Goal: Information Seeking & Learning: Learn about a topic

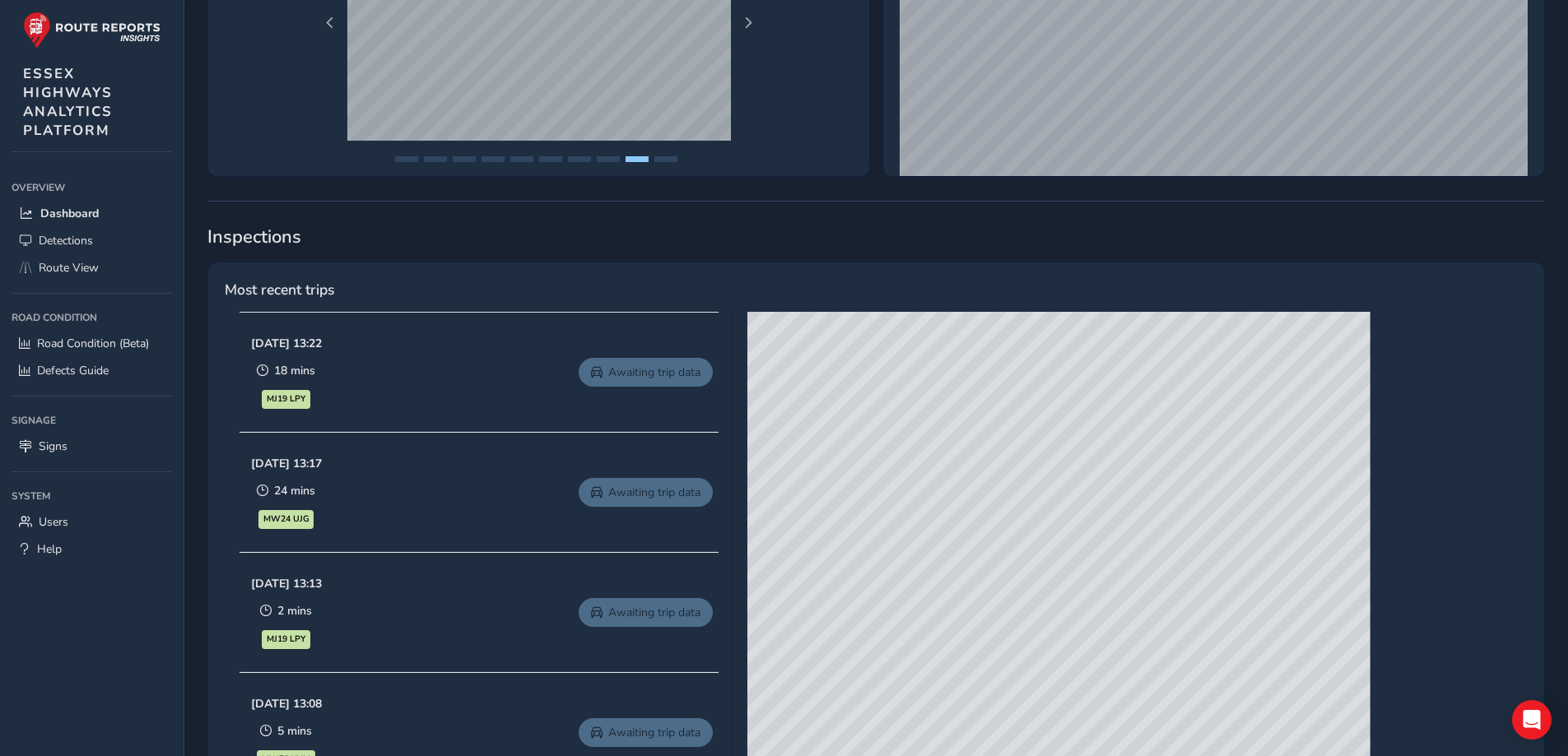
scroll to position [494, 0]
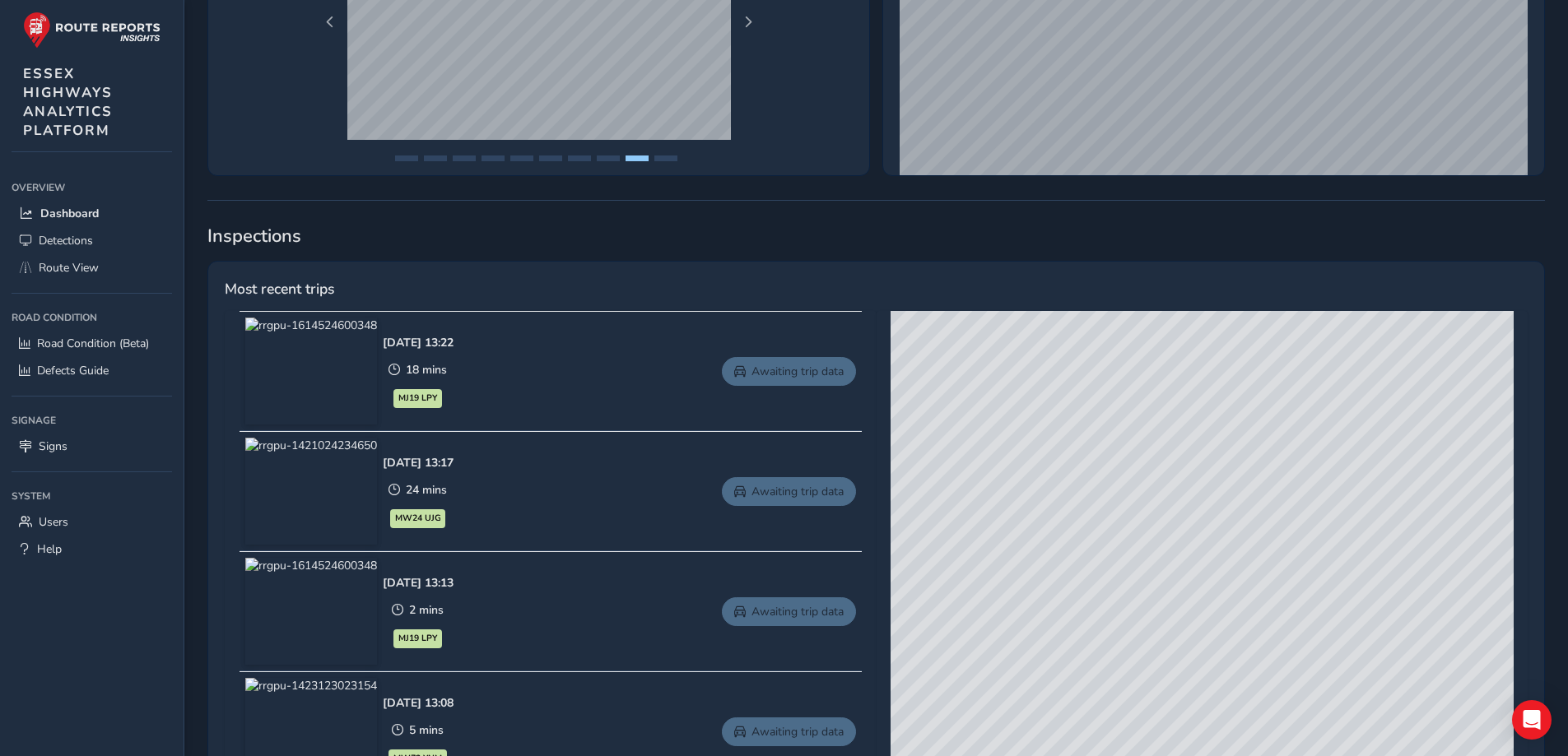
drag, startPoint x: 1032, startPoint y: 670, endPoint x: 1182, endPoint y: 587, distance: 171.4
click at [1182, 587] on div "© Mapbox © OpenStreetMap Improve this map © Maxar" at bounding box center [1202, 554] width 623 height 485
drag, startPoint x: 1056, startPoint y: 451, endPoint x: 1132, endPoint y: 559, distance: 132.1
click at [1151, 637] on div "© Mapbox © OpenStreetMap Improve this map © Maxar" at bounding box center [1202, 554] width 623 height 485
drag, startPoint x: 1024, startPoint y: 502, endPoint x: 1192, endPoint y: 617, distance: 203.6
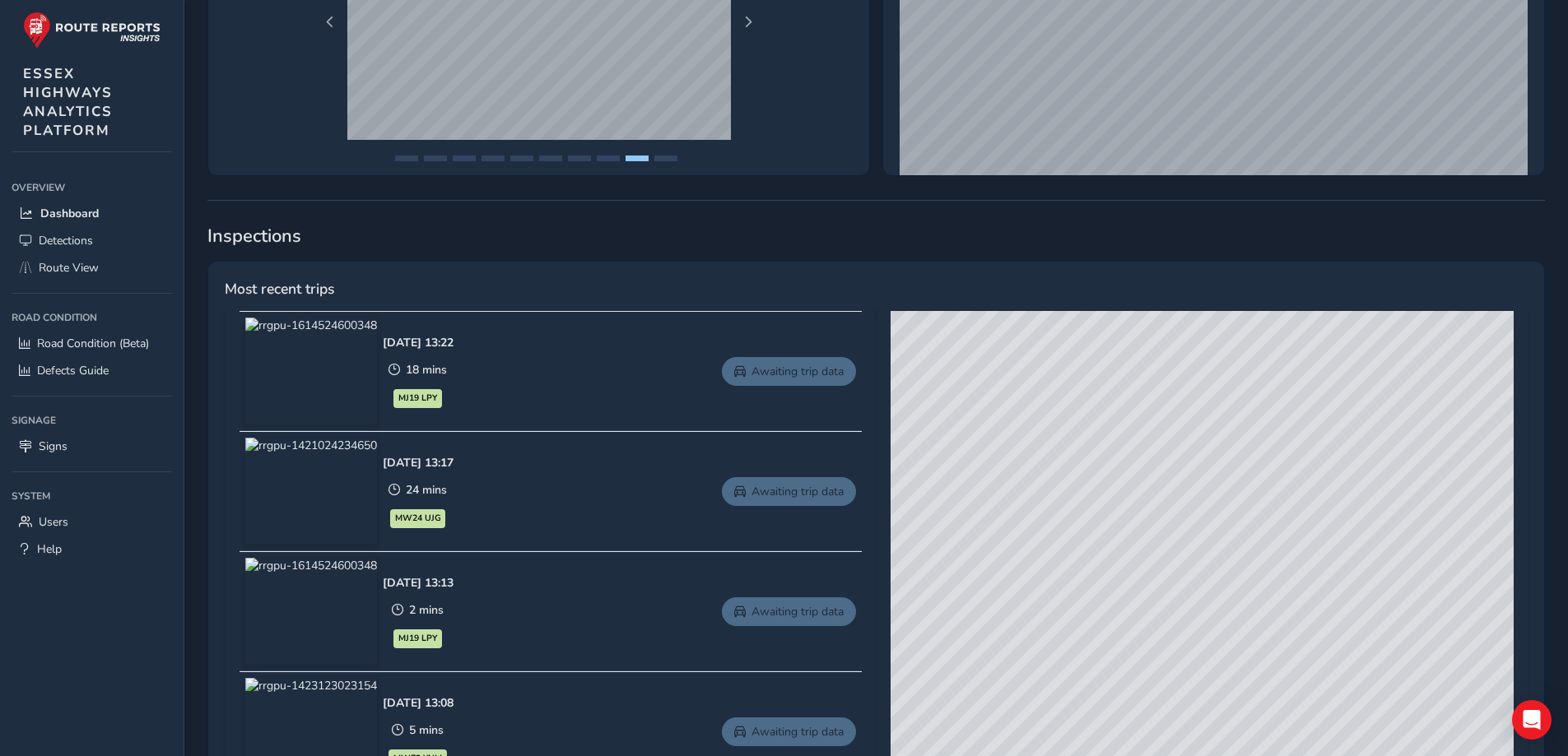
click at [1192, 617] on div "© Mapbox © OpenStreetMap Improve this map © Maxar" at bounding box center [1202, 554] width 623 height 485
drag, startPoint x: 1060, startPoint y: 521, endPoint x: 1245, endPoint y: 708, distance: 263.0
click at [1246, 716] on div "© Mapbox © OpenStreetMap Improve this map © Maxar" at bounding box center [1202, 554] width 623 height 485
drag, startPoint x: 1213, startPoint y: 644, endPoint x: 1221, endPoint y: 664, distance: 21.5
click at [1221, 664] on div "© Mapbox © OpenStreetMap Improve this map © Maxar" at bounding box center [1202, 554] width 623 height 485
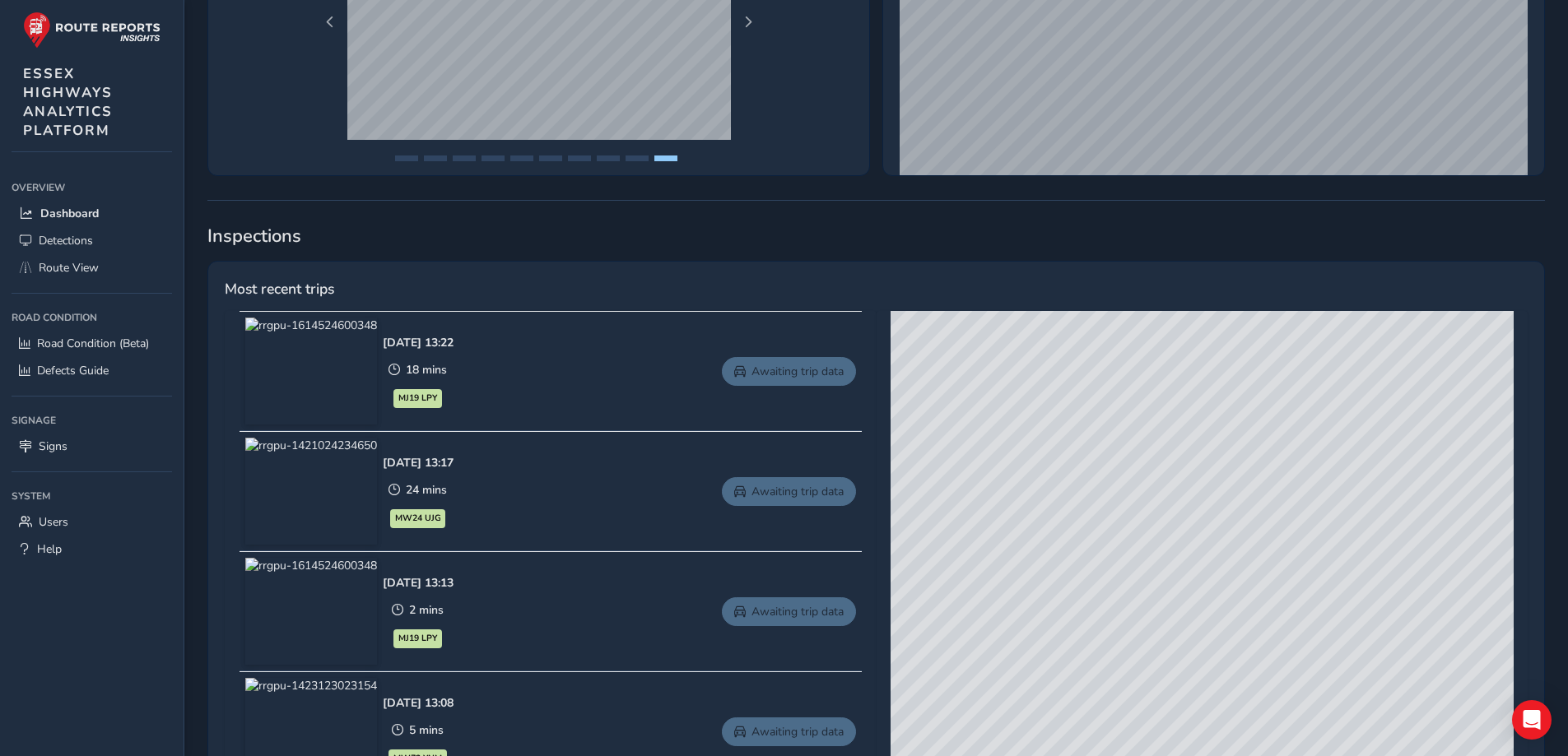
drag, startPoint x: 1248, startPoint y: 438, endPoint x: 1229, endPoint y: 580, distance: 143.3
click at [1240, 597] on div "© Mapbox © OpenStreetMap Improve this map © Maxar" at bounding box center [1202, 554] width 623 height 485
drag, startPoint x: 1191, startPoint y: 613, endPoint x: 1248, endPoint y: 435, distance: 186.9
click at [1248, 433] on div "© Mapbox © OpenStreetMap Improve this map © Maxar" at bounding box center [1202, 554] width 623 height 485
drag, startPoint x: 1024, startPoint y: 544, endPoint x: 1154, endPoint y: 659, distance: 173.6
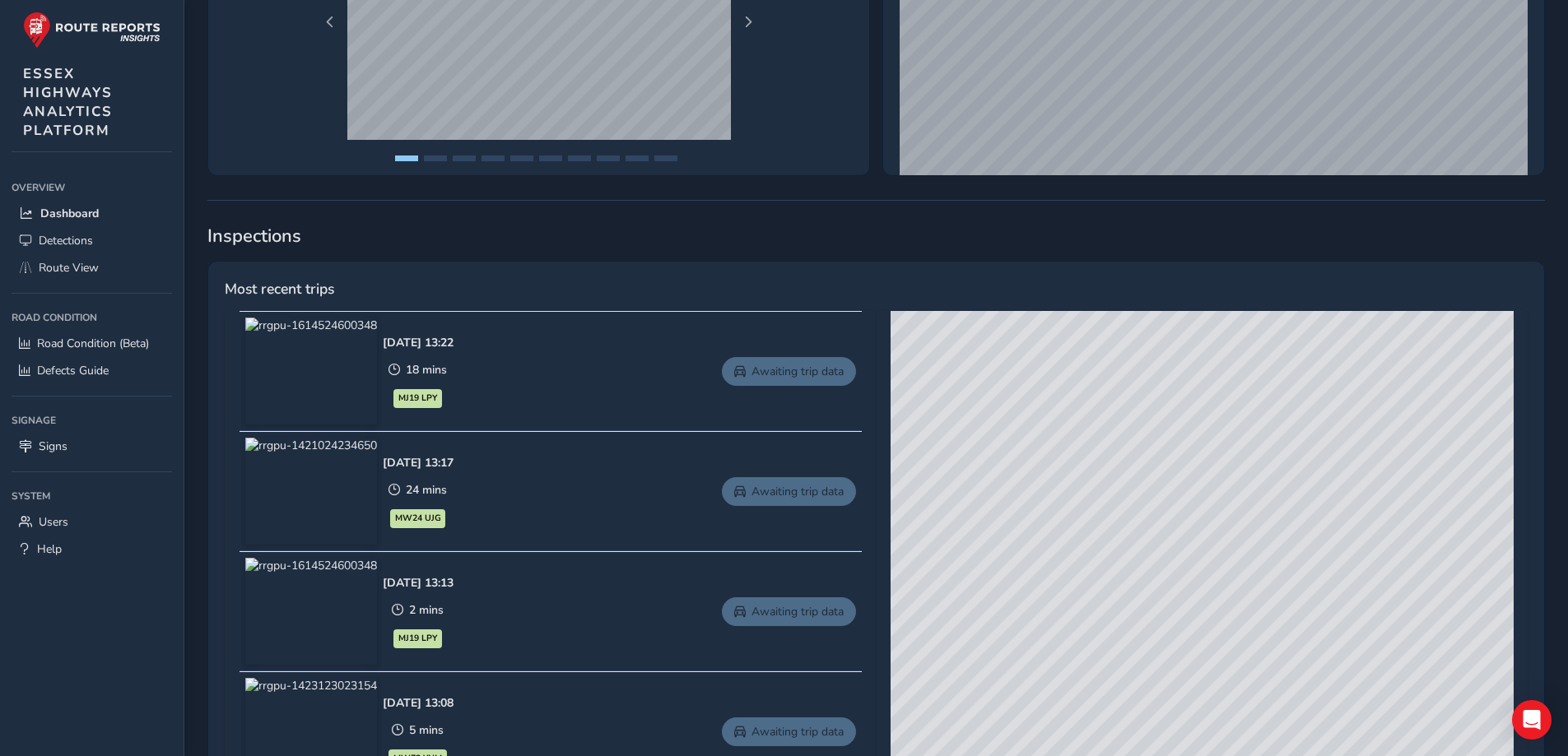
click at [1157, 673] on div "© Mapbox © OpenStreetMap Improve this map © Maxar" at bounding box center [1202, 554] width 623 height 485
drag, startPoint x: 1150, startPoint y: 580, endPoint x: 1164, endPoint y: 644, distance: 65.5
click at [1164, 644] on div "© Mapbox © OpenStreetMap Improve this map © Maxar" at bounding box center [1202, 554] width 623 height 485
drag, startPoint x: 1236, startPoint y: 621, endPoint x: 1091, endPoint y: 542, distance: 165.1
click at [1091, 542] on div "© Mapbox © OpenStreetMap Improve this map © Maxar" at bounding box center [1202, 554] width 623 height 485
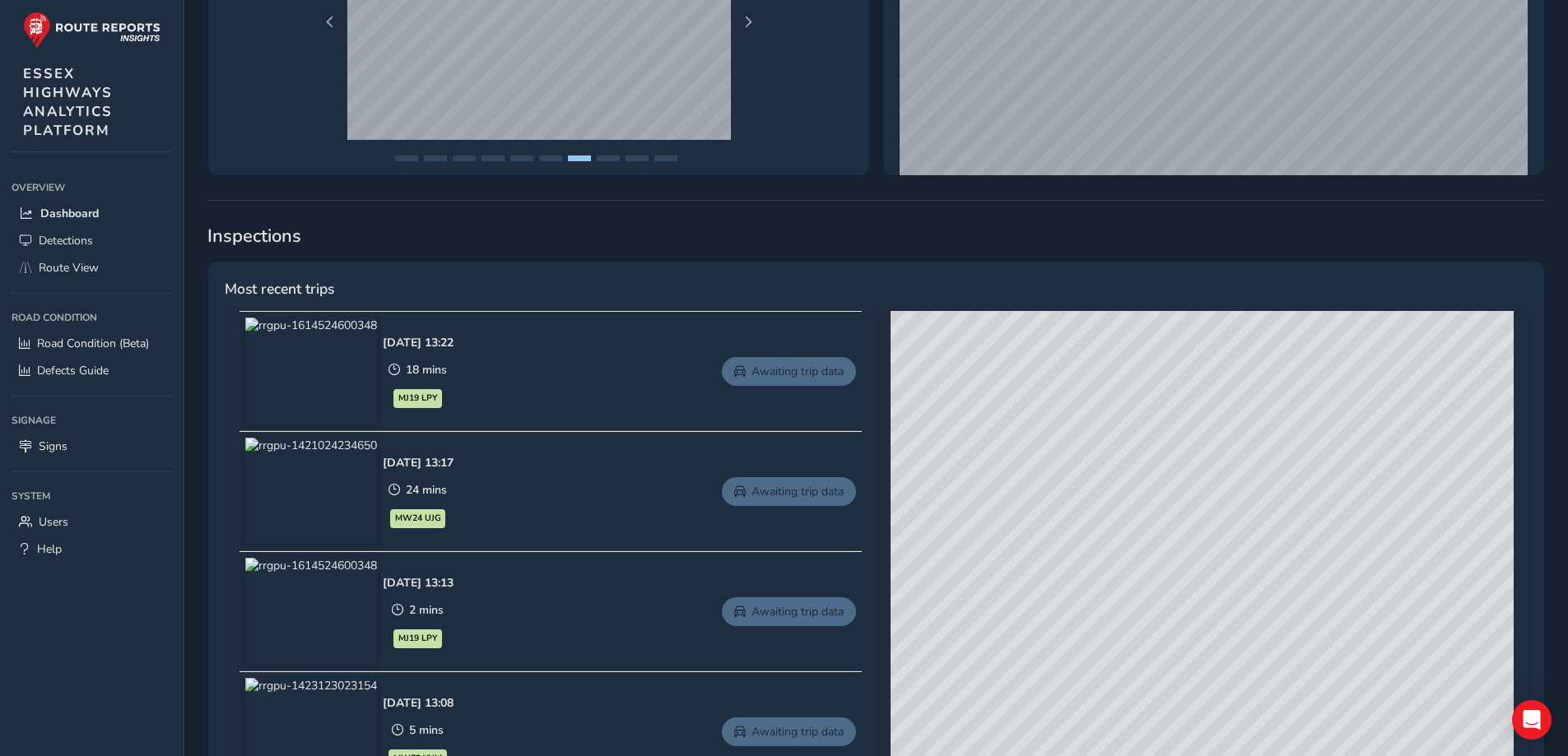
drag, startPoint x: 1382, startPoint y: 470, endPoint x: 1248, endPoint y: 551, distance: 156.6
click at [1248, 552] on div "© Mapbox © OpenStreetMap Improve this map © Maxar" at bounding box center [1202, 554] width 623 height 485
drag, startPoint x: 1523, startPoint y: 717, endPoint x: 1328, endPoint y: 586, distance: 234.9
click at [1328, 586] on body "Dashboard [PERSON_NAME] Colour Scheme: Dark Dim Light Logout Welcome, [PERSON_N…" at bounding box center [784, 382] width 1568 height 1752
click at [1524, 725] on icon "Open Intercom Messenger" at bounding box center [1532, 720] width 19 height 21
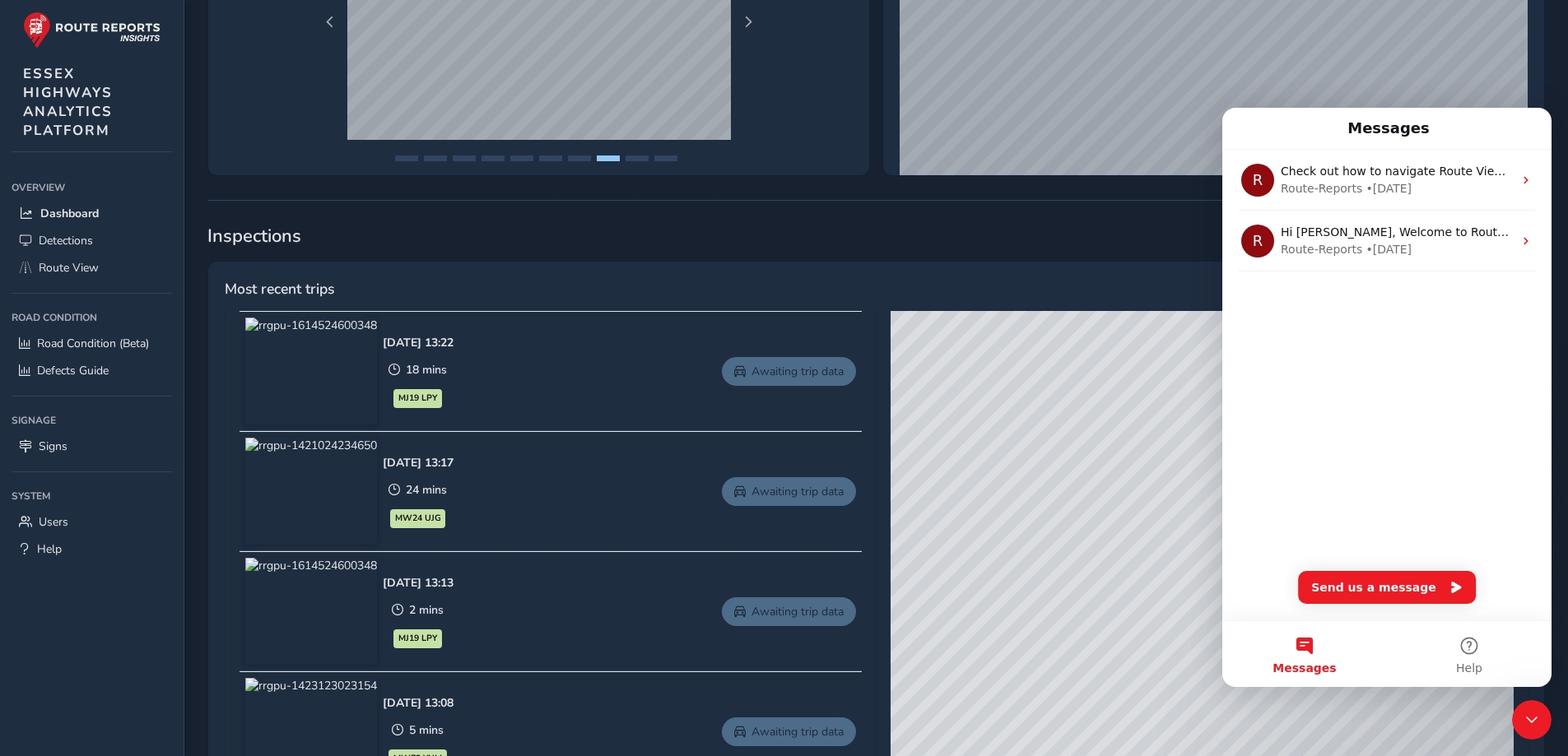
scroll to position [0, 0]
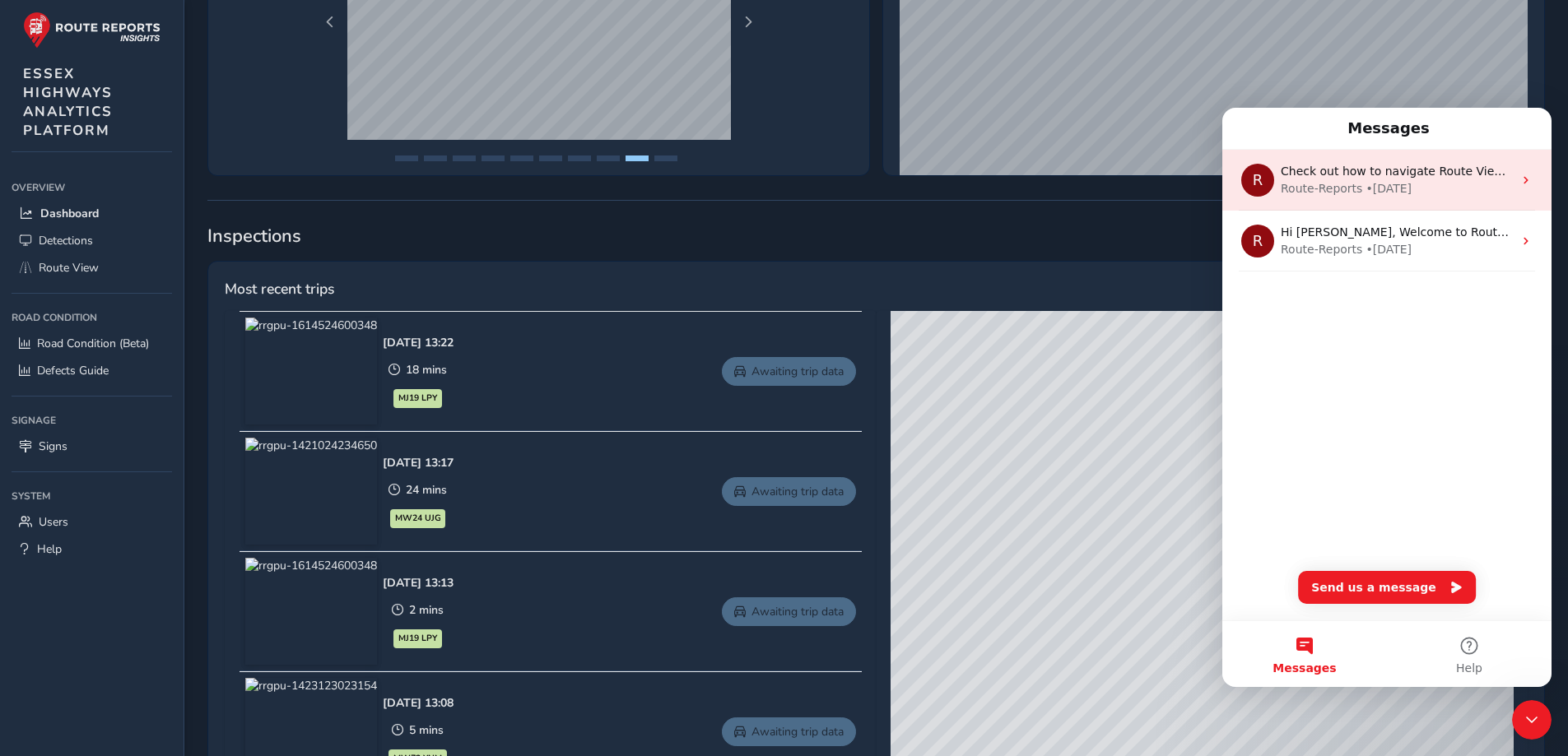
click at [1350, 186] on div "Route-Reports" at bounding box center [1322, 189] width 82 height 17
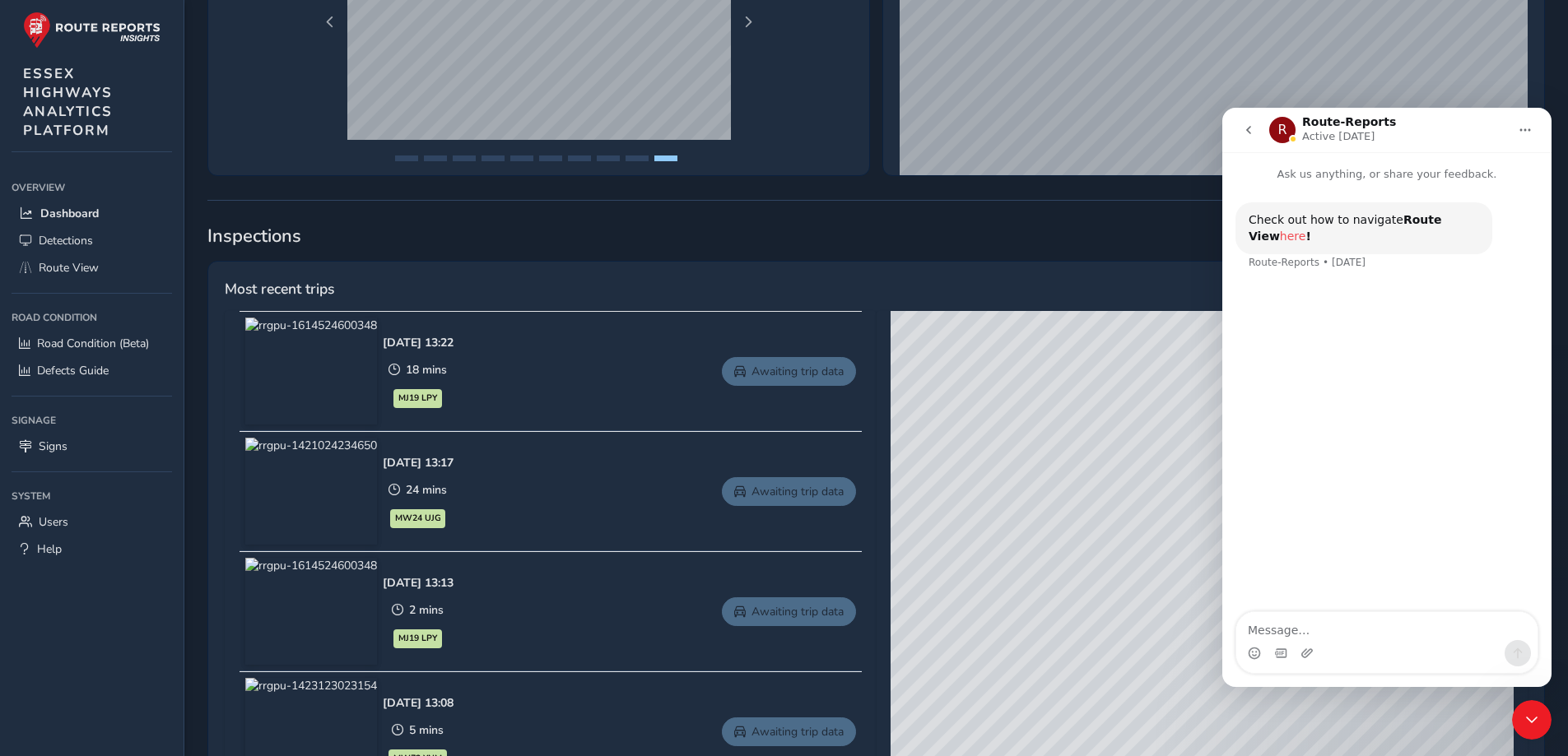
click at [1306, 230] on link "here" at bounding box center [1293, 236] width 26 height 14
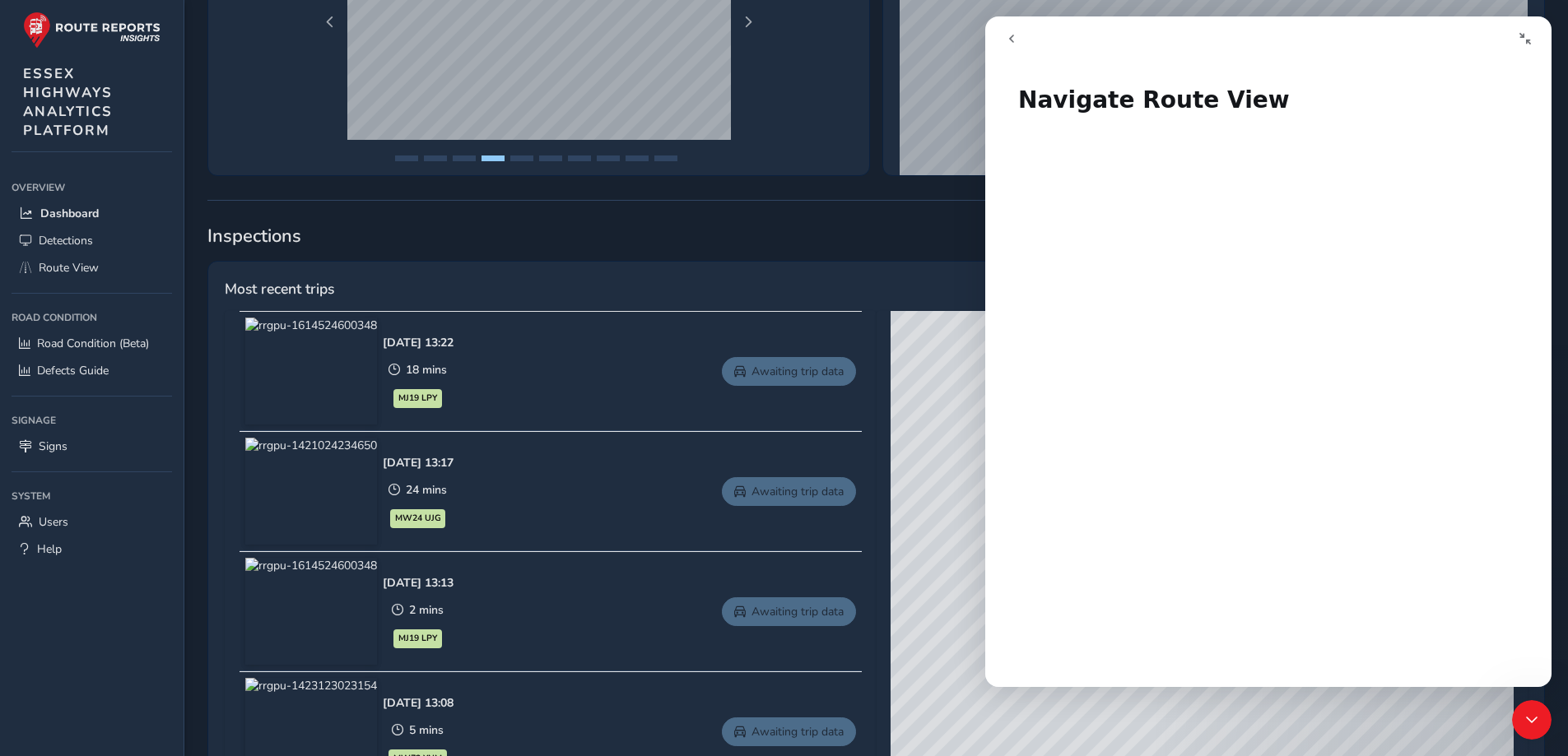
click at [930, 228] on span "Inspections" at bounding box center [876, 235] width 1338 height 24
click at [1526, 30] on button "Collapse window" at bounding box center [1525, 38] width 31 height 31
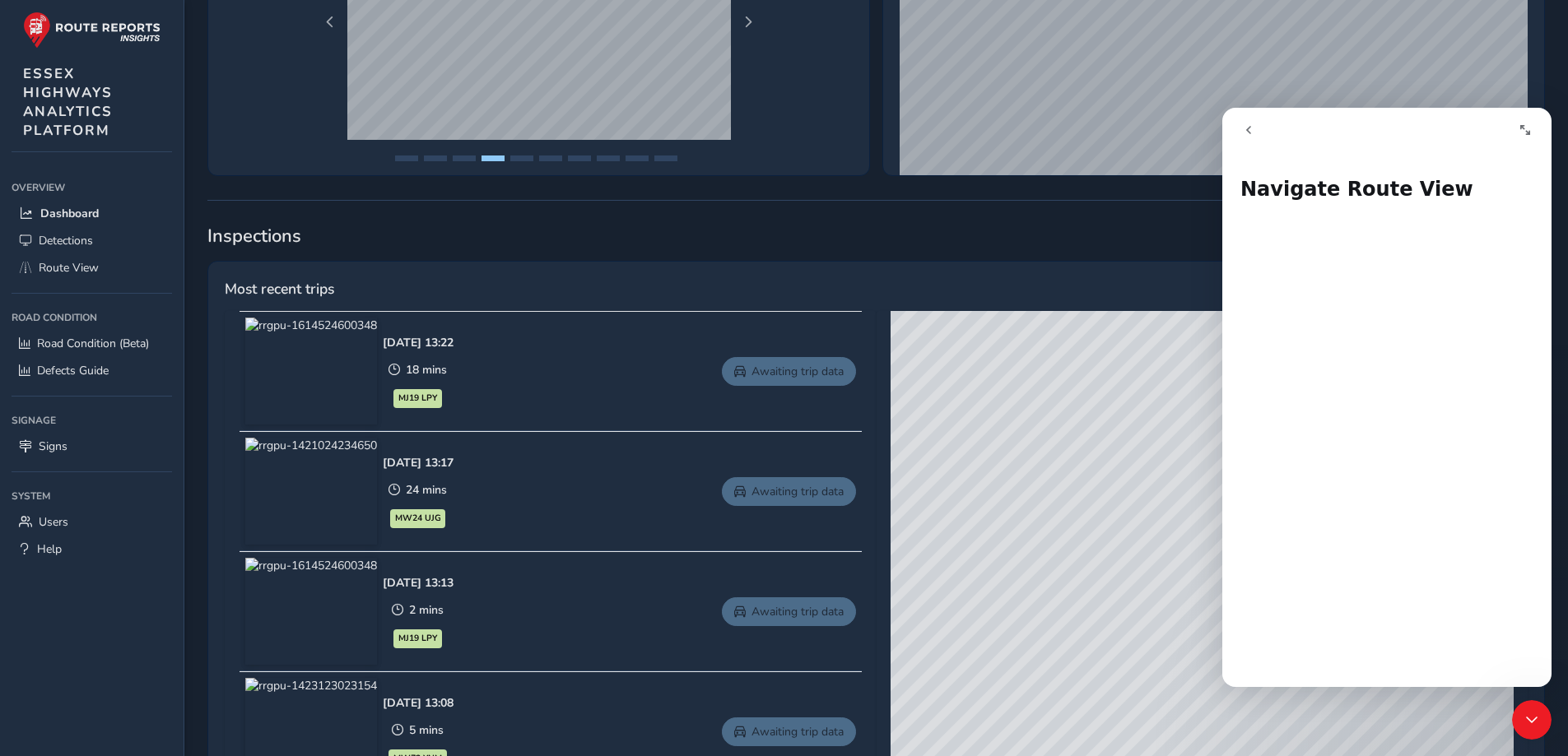
click at [1245, 135] on icon "go back" at bounding box center [1249, 130] width 14 height 14
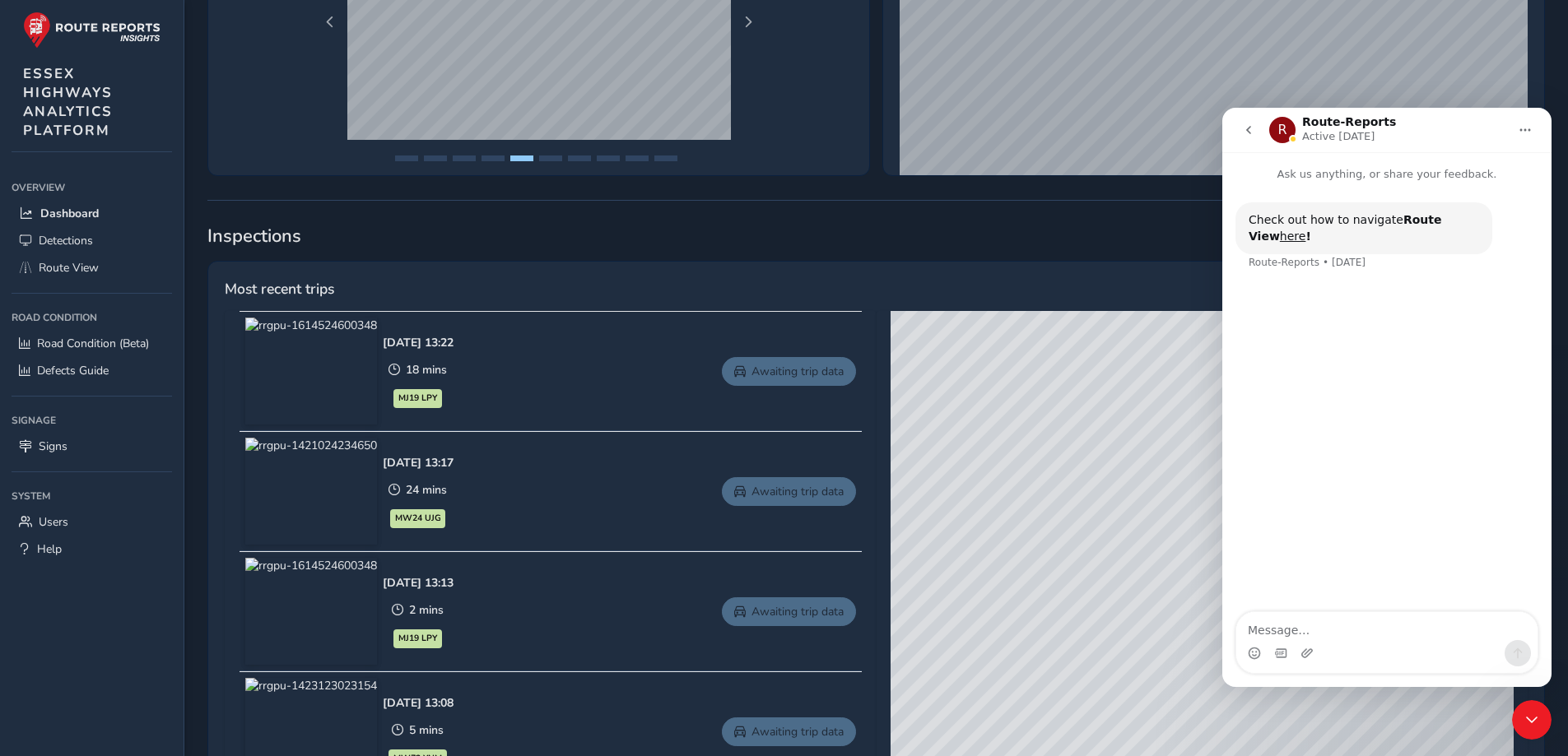
click at [1245, 130] on icon "go back" at bounding box center [1249, 130] width 14 height 14
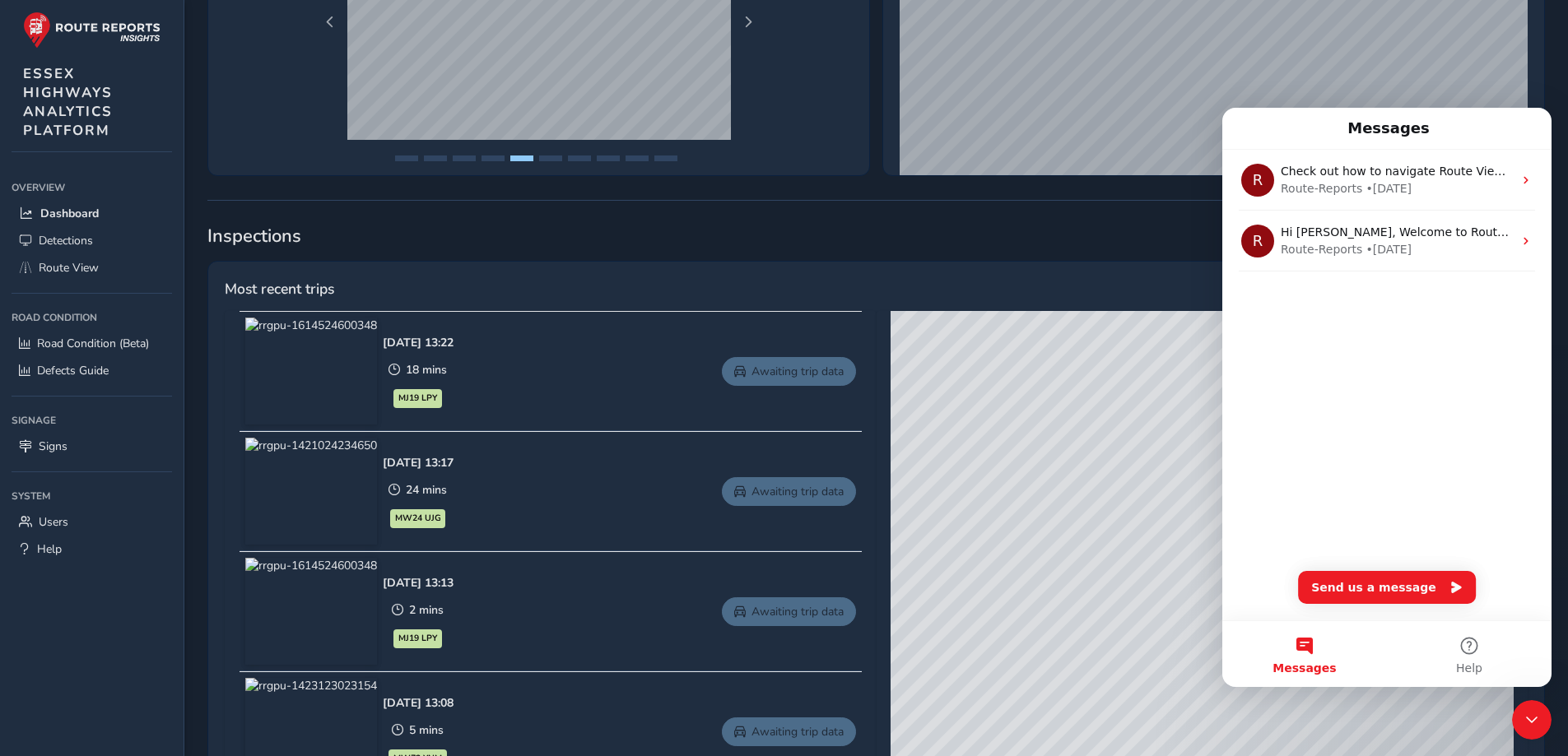
click at [1116, 248] on span "Inspections" at bounding box center [876, 235] width 1338 height 24
click at [1133, 284] on div "Most recent trips" at bounding box center [876, 294] width 1303 height 33
click at [1516, 124] on div "Messages" at bounding box center [1387, 128] width 308 height 28
click at [1541, 122] on nav "Messages" at bounding box center [1387, 129] width 329 height 42
click at [1130, 298] on div "Most recent trips" at bounding box center [876, 294] width 1303 height 33
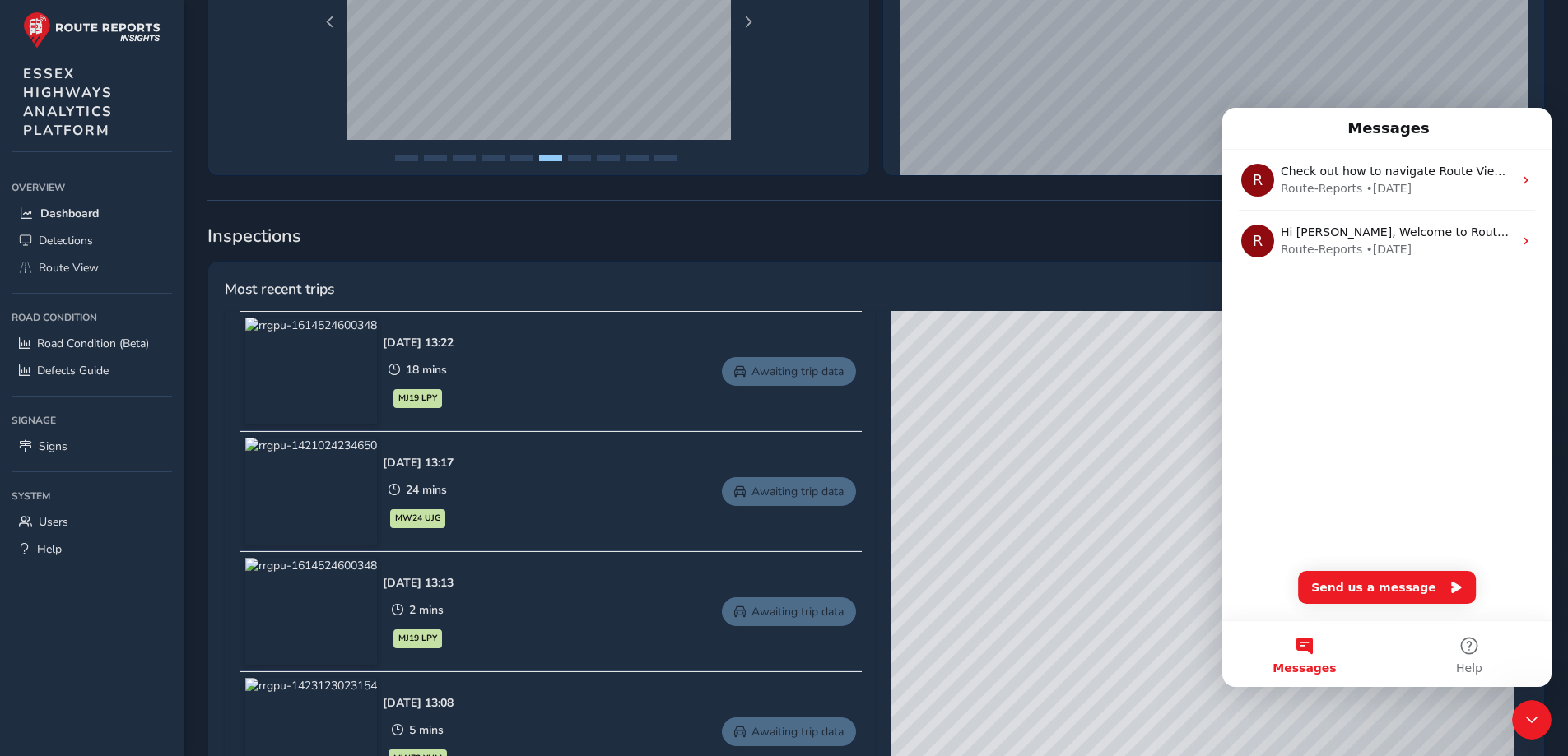
drag, startPoint x: 1334, startPoint y: 130, endPoint x: 884, endPoint y: 112, distance: 450.4
click html "Messages R Check out how to navigate Route View here! Route-Reports • [DATE] R …"
drag, startPoint x: 1524, startPoint y: 122, endPoint x: 1545, endPoint y: 122, distance: 21.0
click at [1525, 122] on div "Messages" at bounding box center [1387, 128] width 308 height 28
click at [1545, 122] on nav "Messages" at bounding box center [1387, 129] width 329 height 42
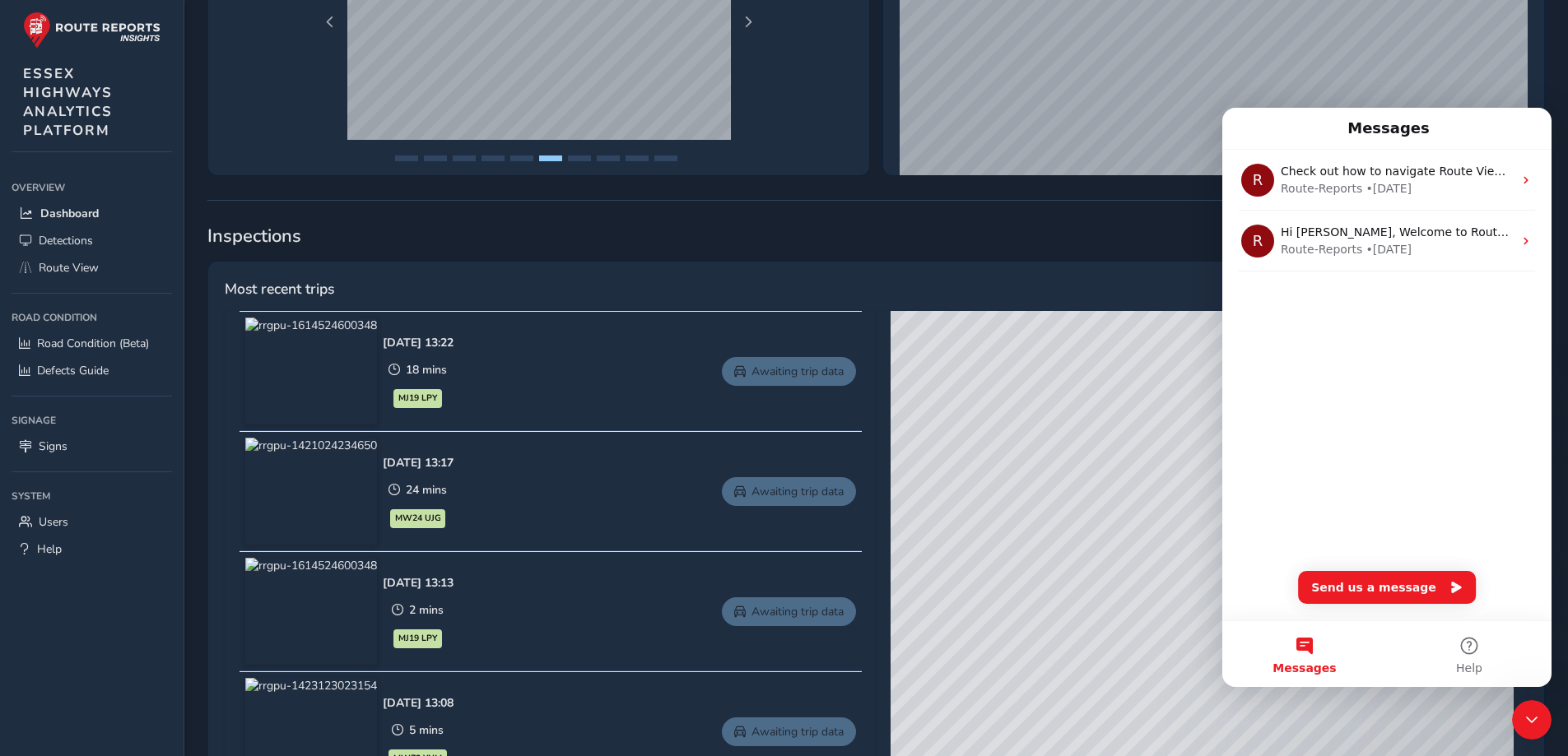
click at [1338, 129] on div "Messages" at bounding box center [1387, 128] width 308 height 28
drag, startPoint x: 1295, startPoint y: 131, endPoint x: 1282, endPoint y: 137, distance: 14.3
click at [1284, 135] on div "Messages" at bounding box center [1387, 128] width 308 height 28
drag, startPoint x: 1279, startPoint y: 142, endPoint x: 1270, endPoint y: 142, distance: 9.0
click at [1276, 142] on div "Messages" at bounding box center [1387, 128] width 308 height 28
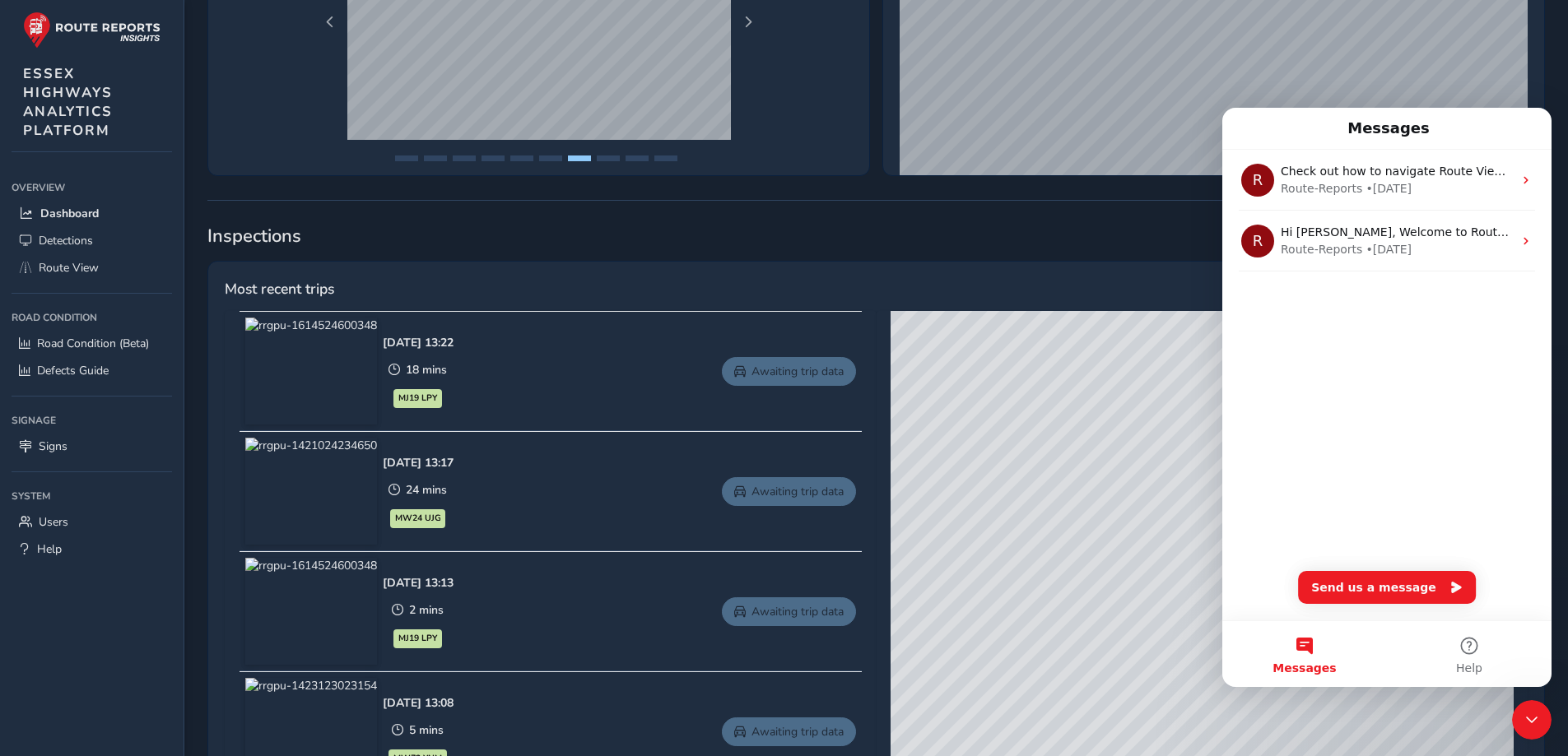
drag, startPoint x: 1279, startPoint y: 144, endPoint x: 1274, endPoint y: 132, distance: 13.0
click at [1275, 132] on div "Messages" at bounding box center [1387, 128] width 308 height 28
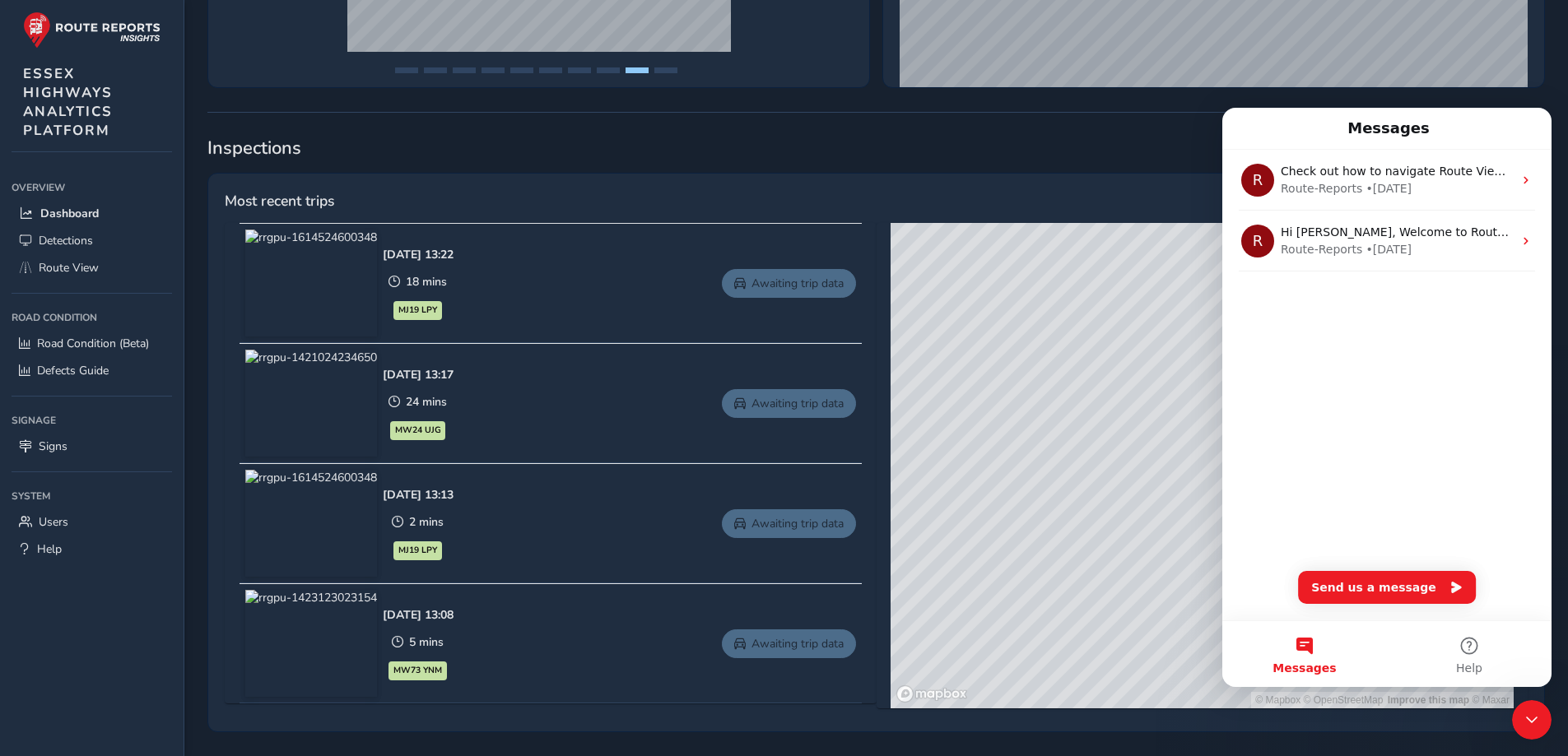
scroll to position [584, 0]
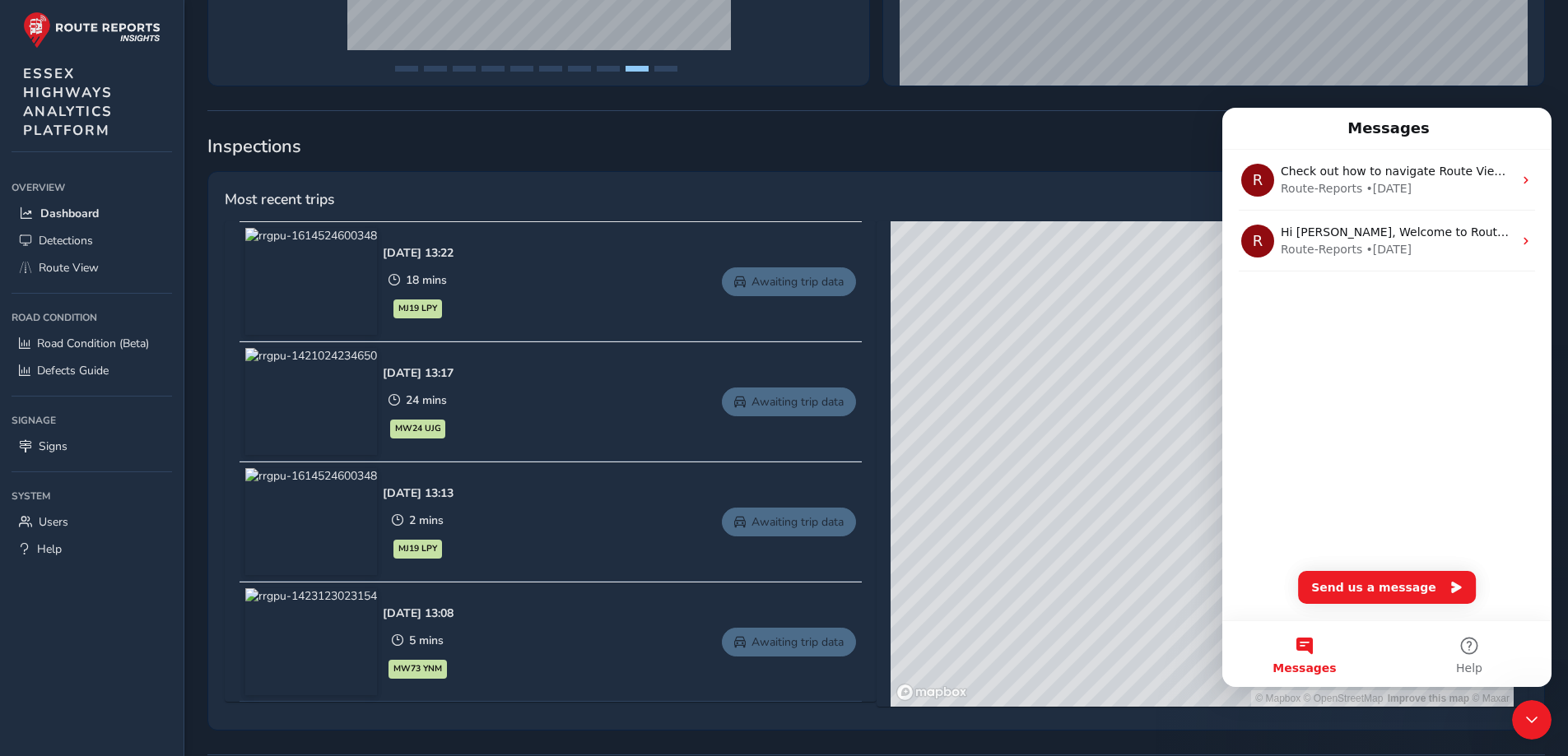
click at [1463, 697] on div "© Mapbox © OpenStreetMap Improve this map © Maxar" at bounding box center [1202, 463] width 623 height 485
drag, startPoint x: 1067, startPoint y: 573, endPoint x: 981, endPoint y: 435, distance: 162.6
click at [986, 430] on div "© Mapbox © OpenStreetMap Improve this map © Maxar" at bounding box center [1202, 463] width 623 height 485
click at [57, 270] on span "Route View" at bounding box center [68, 267] width 60 height 16
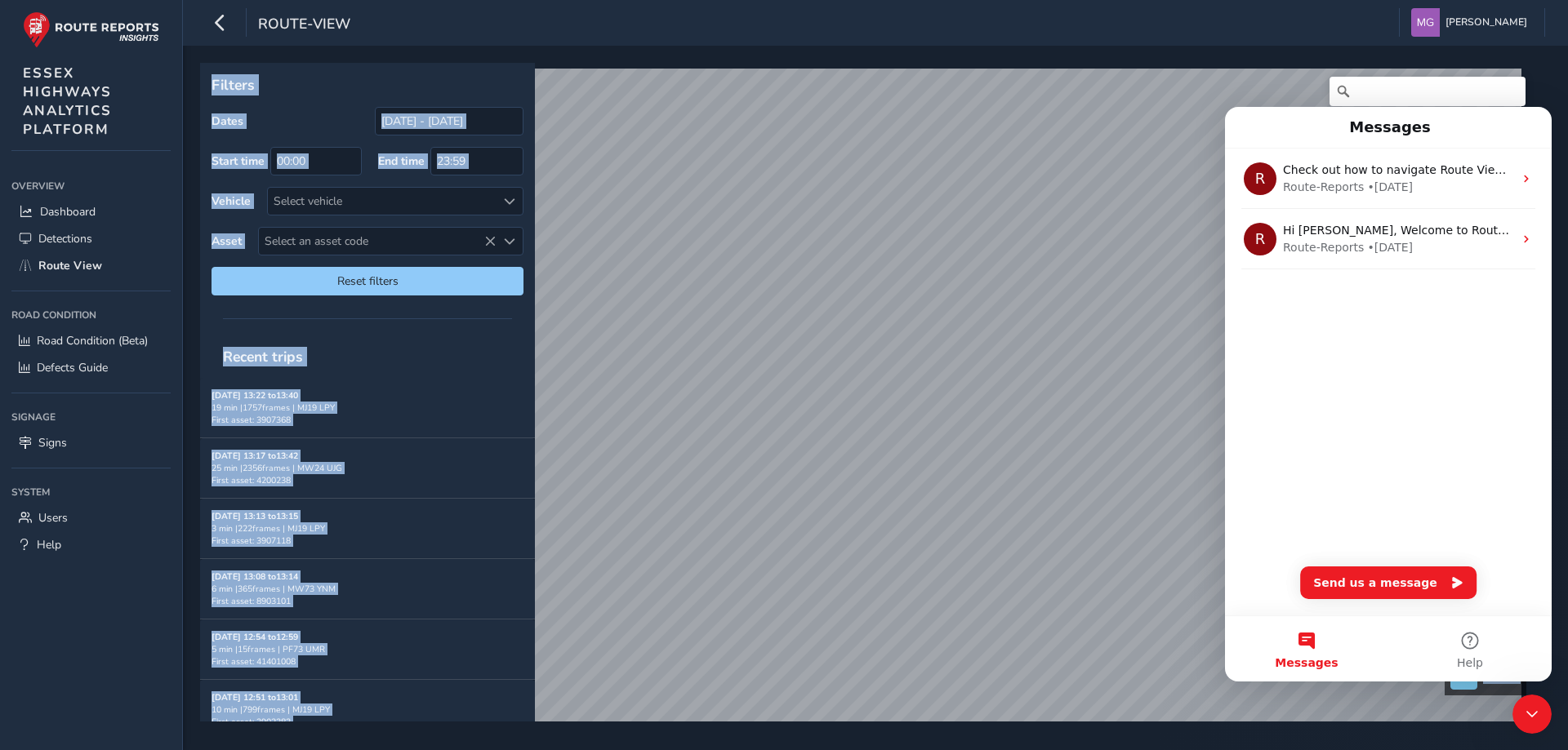
click at [423, 91] on p "Filters" at bounding box center [368, 85] width 312 height 21
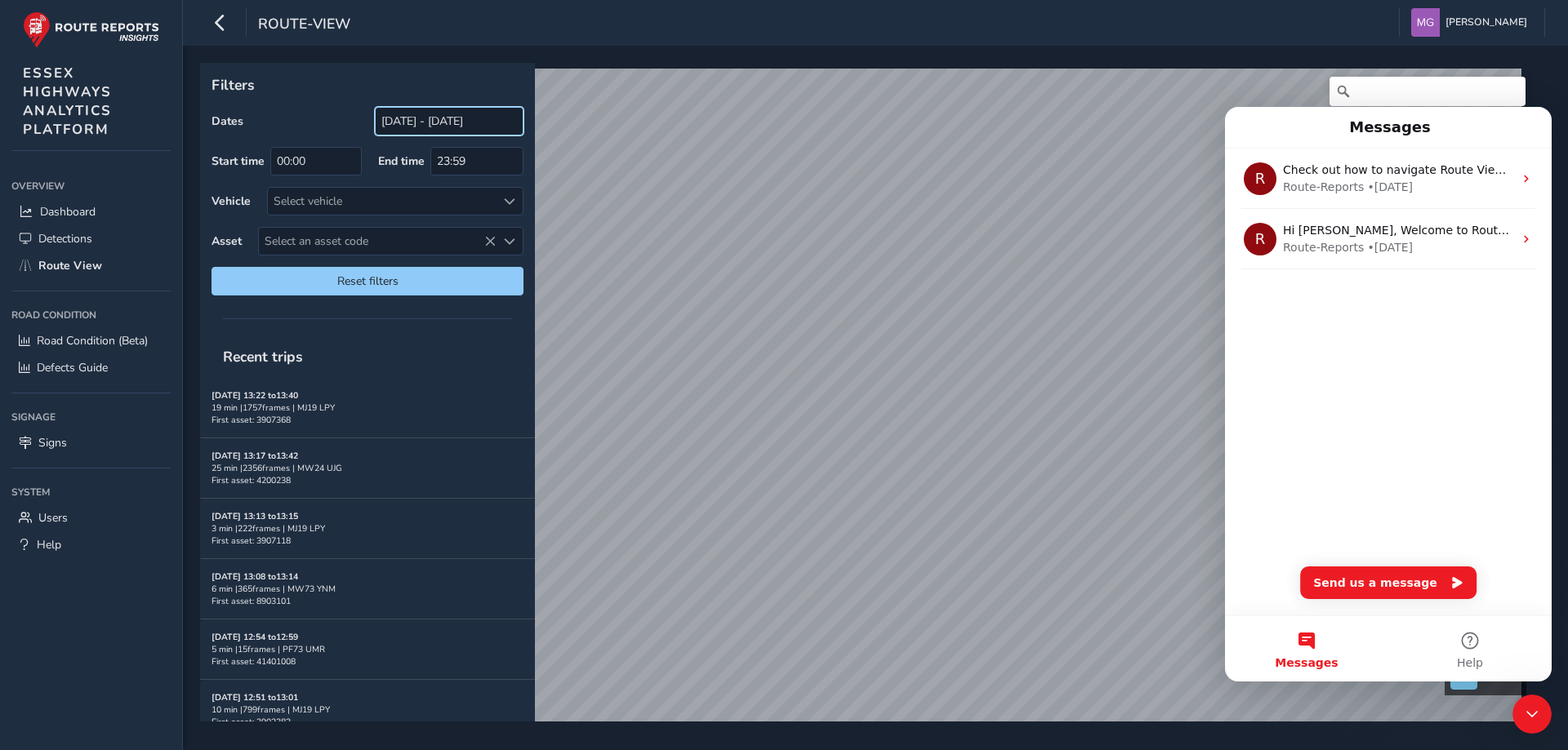
click at [399, 123] on input "[DATE] - [DATE]" at bounding box center [450, 121] width 149 height 28
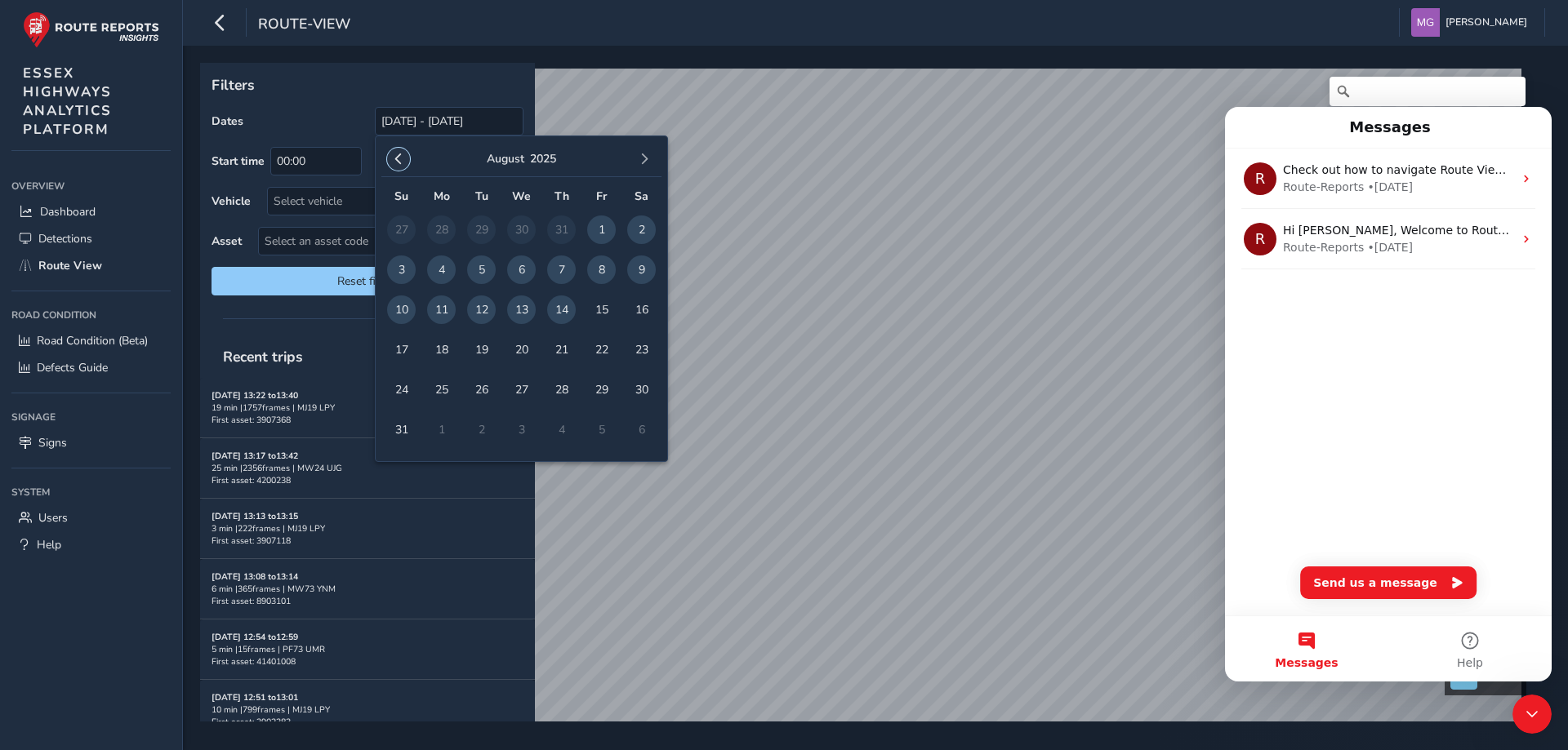
click at [391, 157] on button "button" at bounding box center [398, 159] width 23 height 23
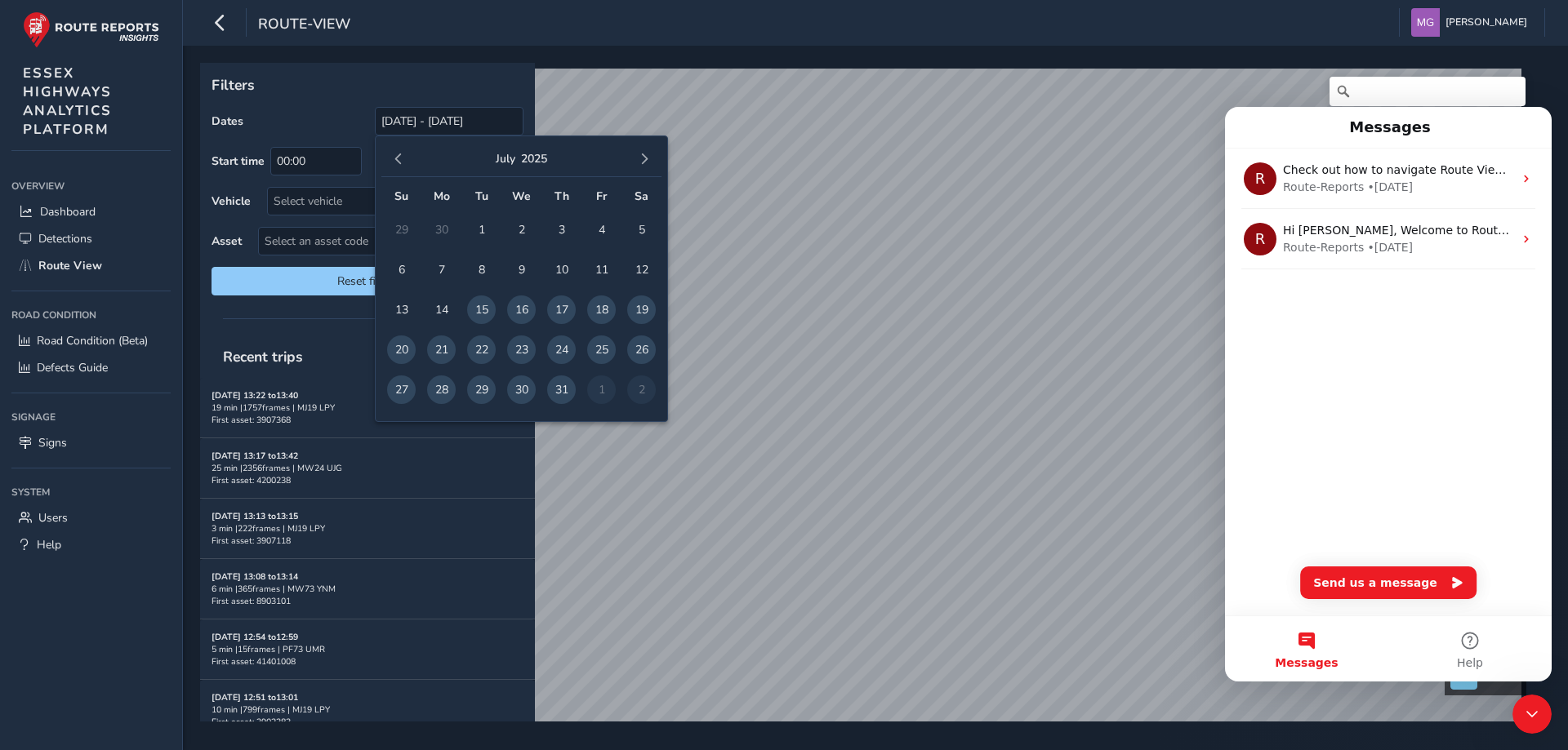
click at [391, 157] on button "button" at bounding box center [398, 159] width 23 height 23
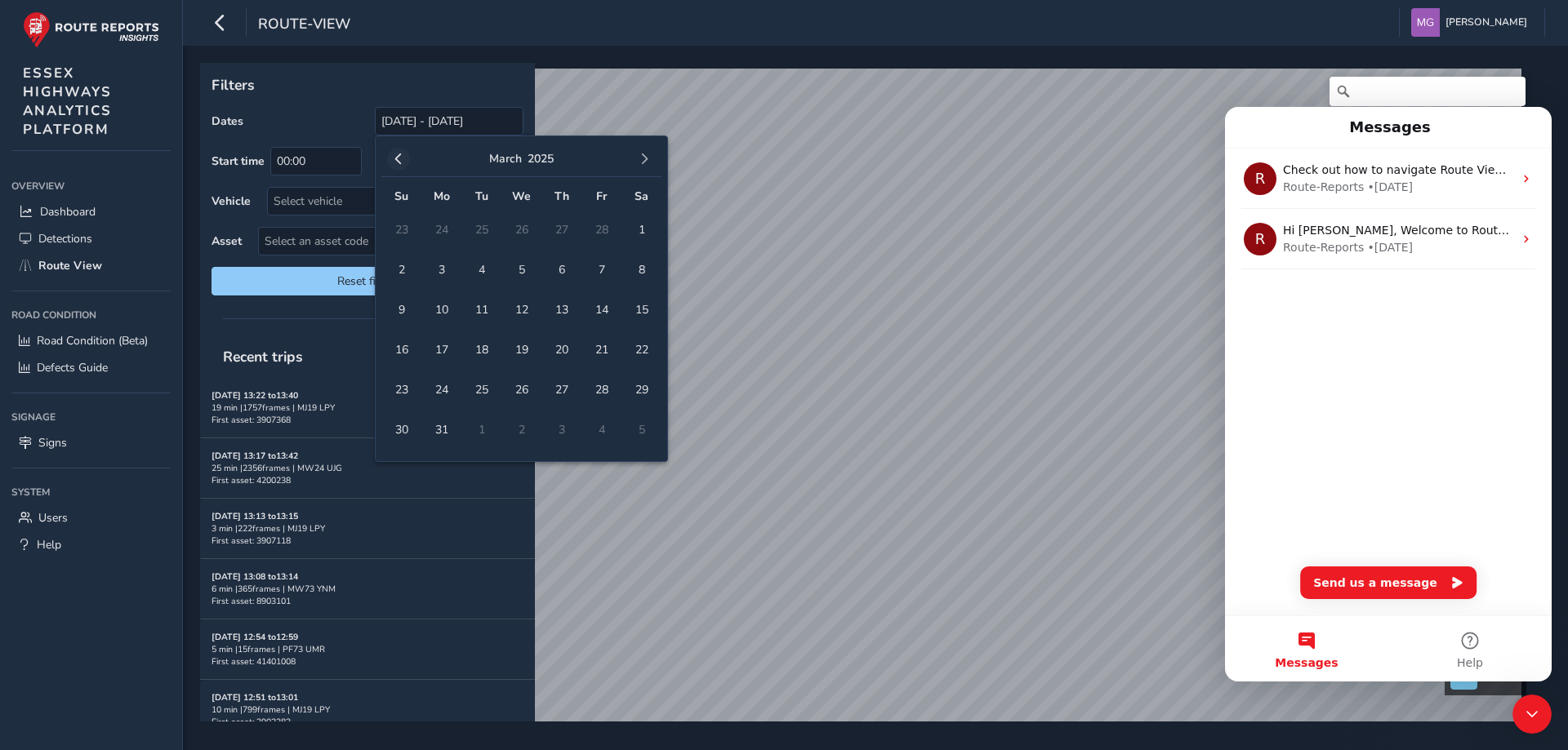
click at [391, 157] on button "button" at bounding box center [398, 159] width 23 height 23
click at [403, 265] on span "3" at bounding box center [401, 270] width 28 height 28
click at [646, 155] on span "button" at bounding box center [645, 159] width 12 height 12
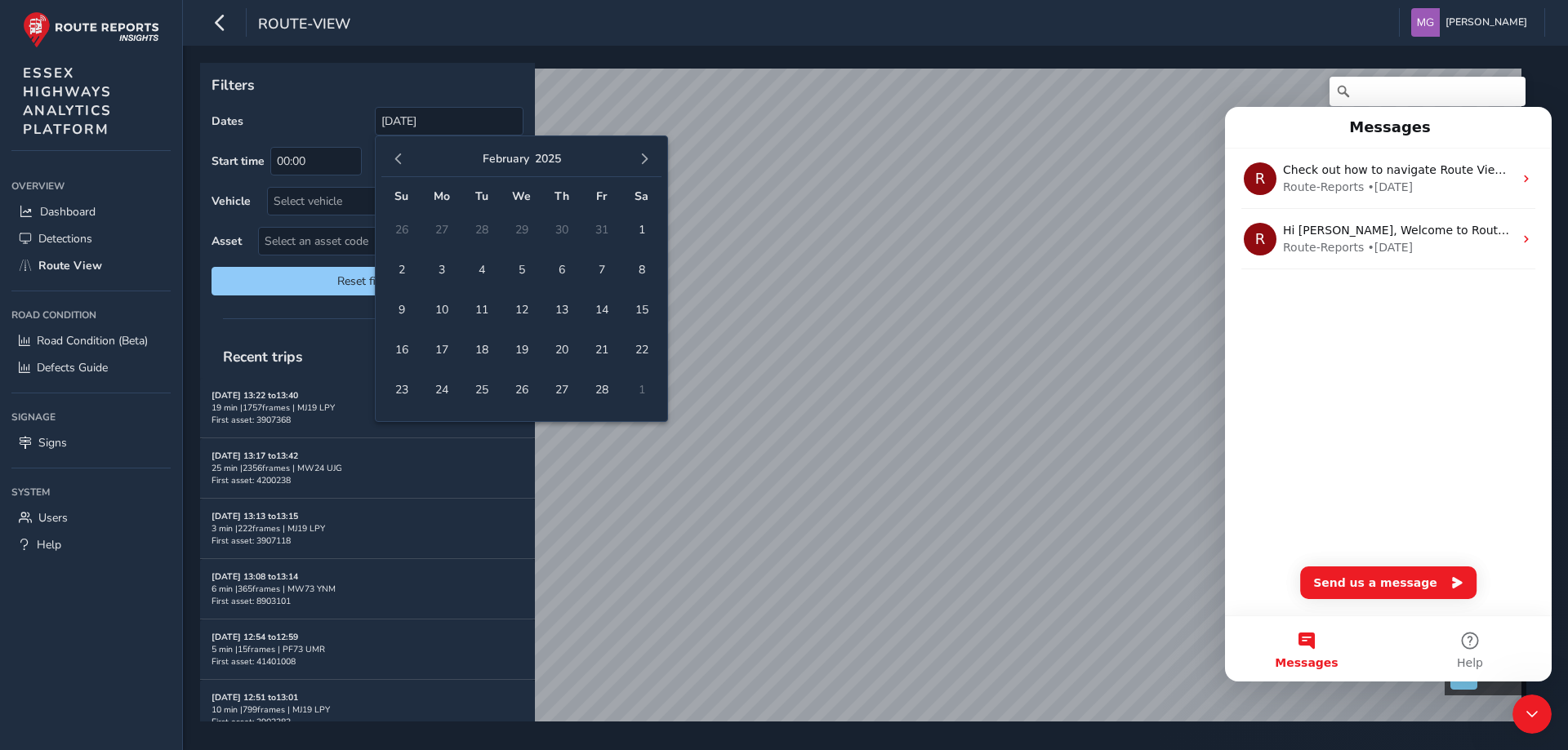
click at [646, 155] on span "button" at bounding box center [645, 159] width 12 height 12
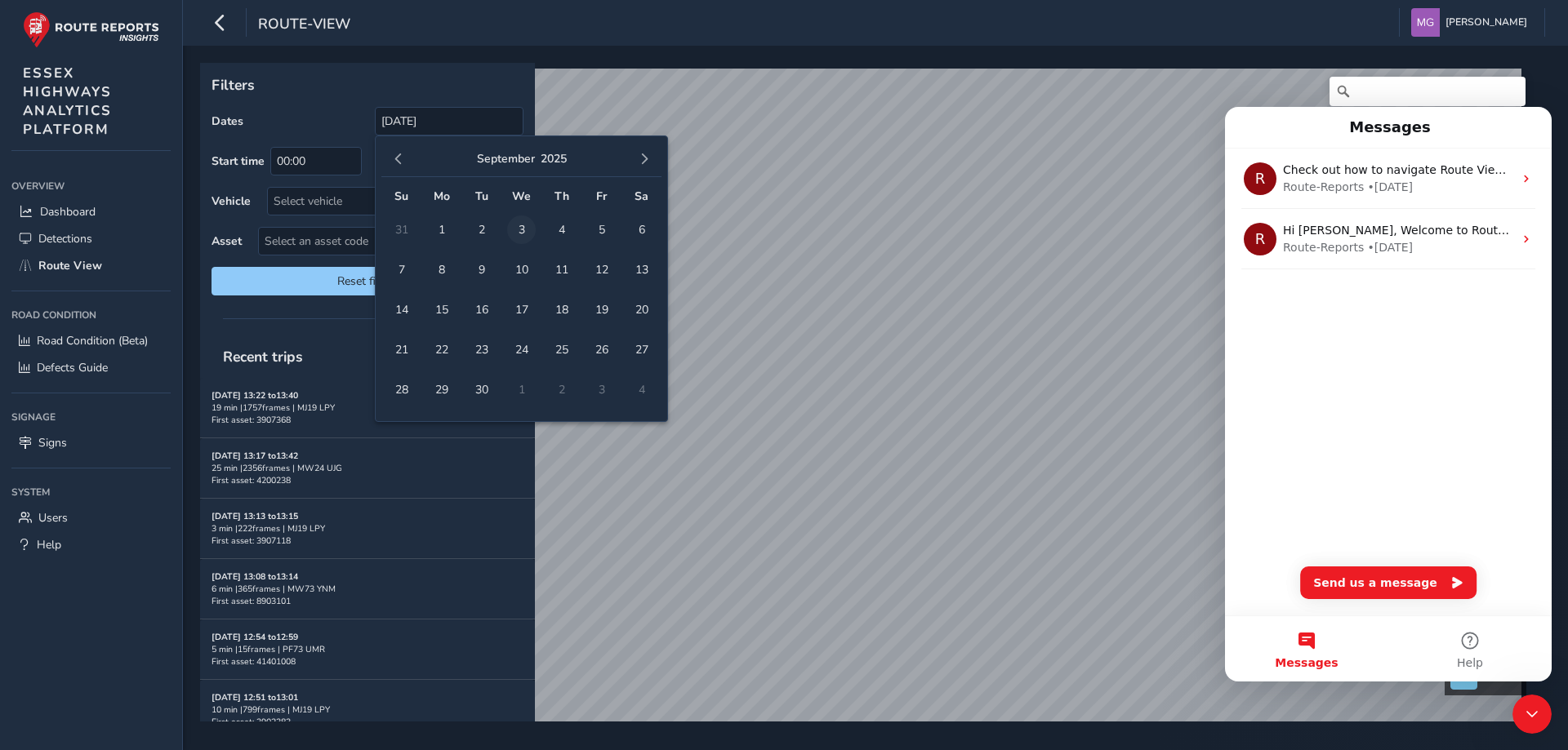
click at [512, 231] on span "3" at bounding box center [522, 230] width 28 height 28
type input "[DATE] - [DATE]"
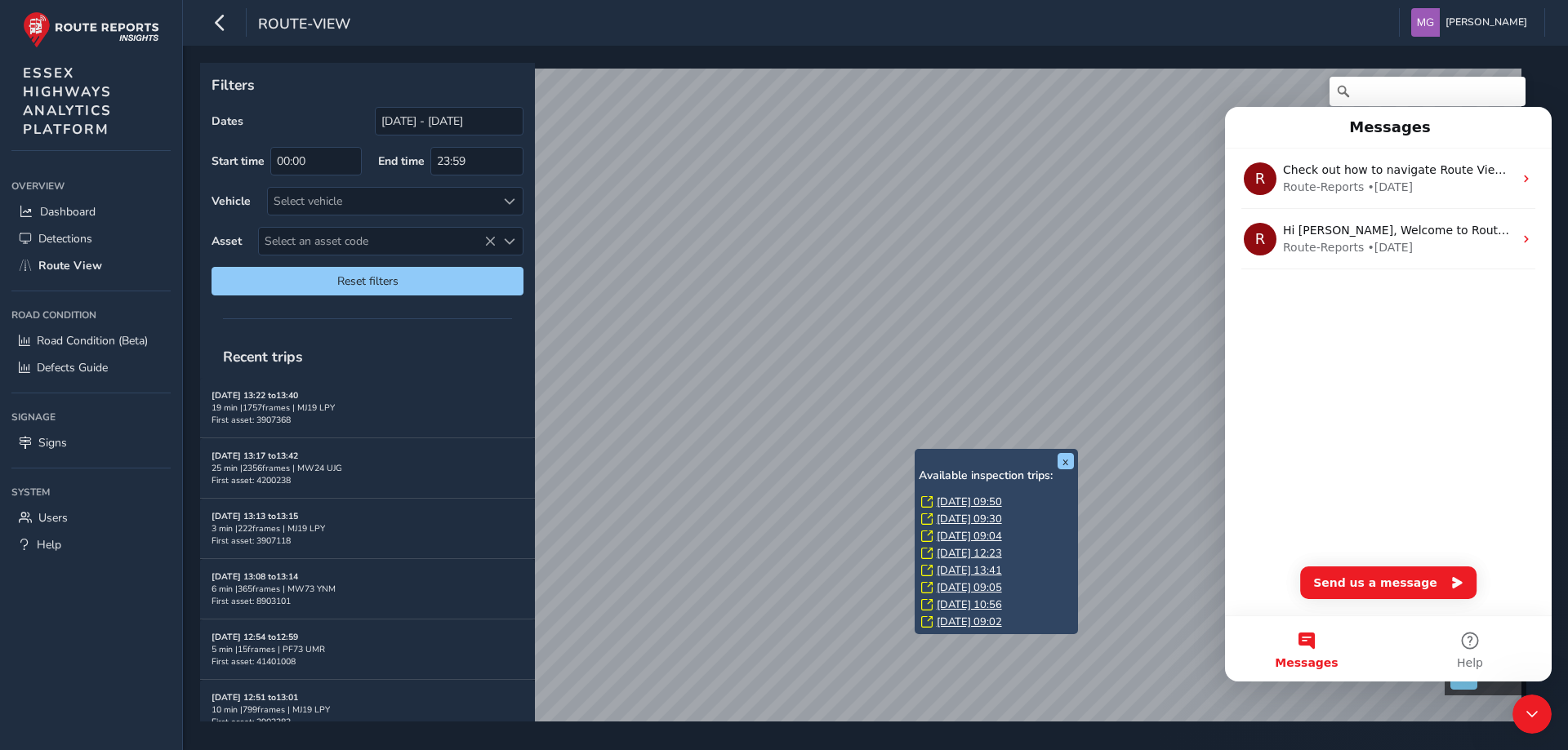
click at [943, 504] on link "[DATE] 09:50" at bounding box center [969, 502] width 65 height 15
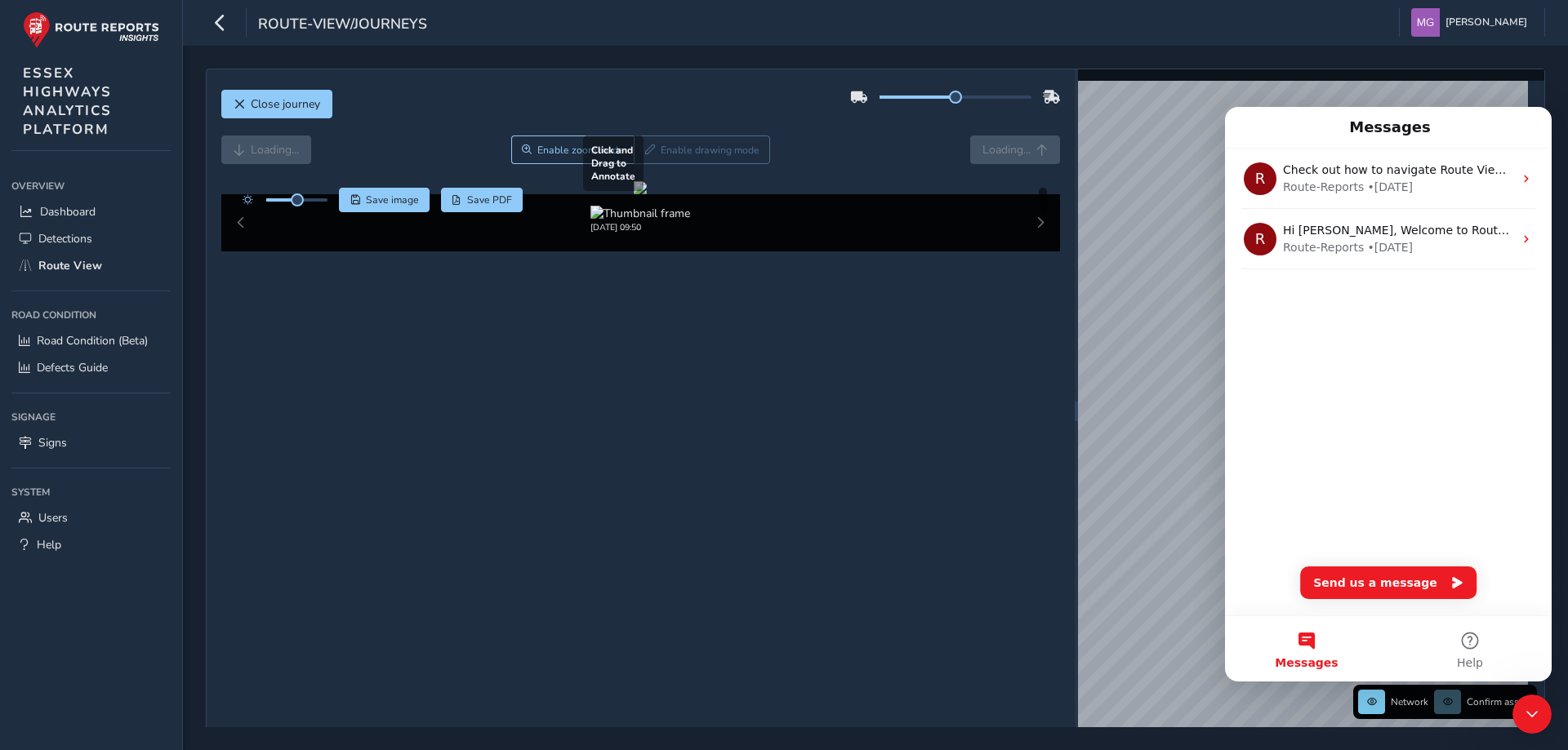
drag, startPoint x: 860, startPoint y: 494, endPoint x: 662, endPoint y: 382, distance: 227.5
click at [647, 194] on div at bounding box center [640, 188] width 13 height 13
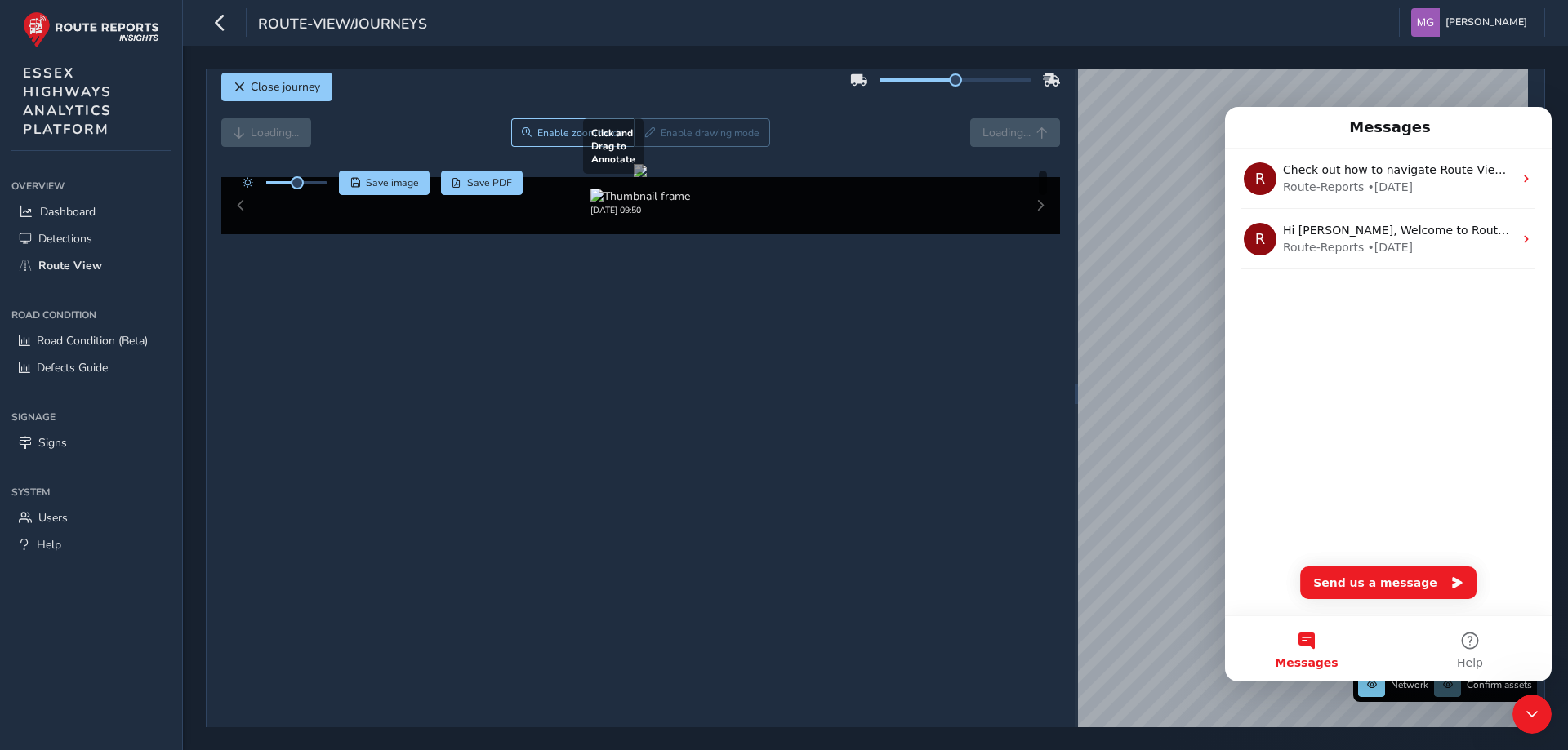
scroll to position [26, 0]
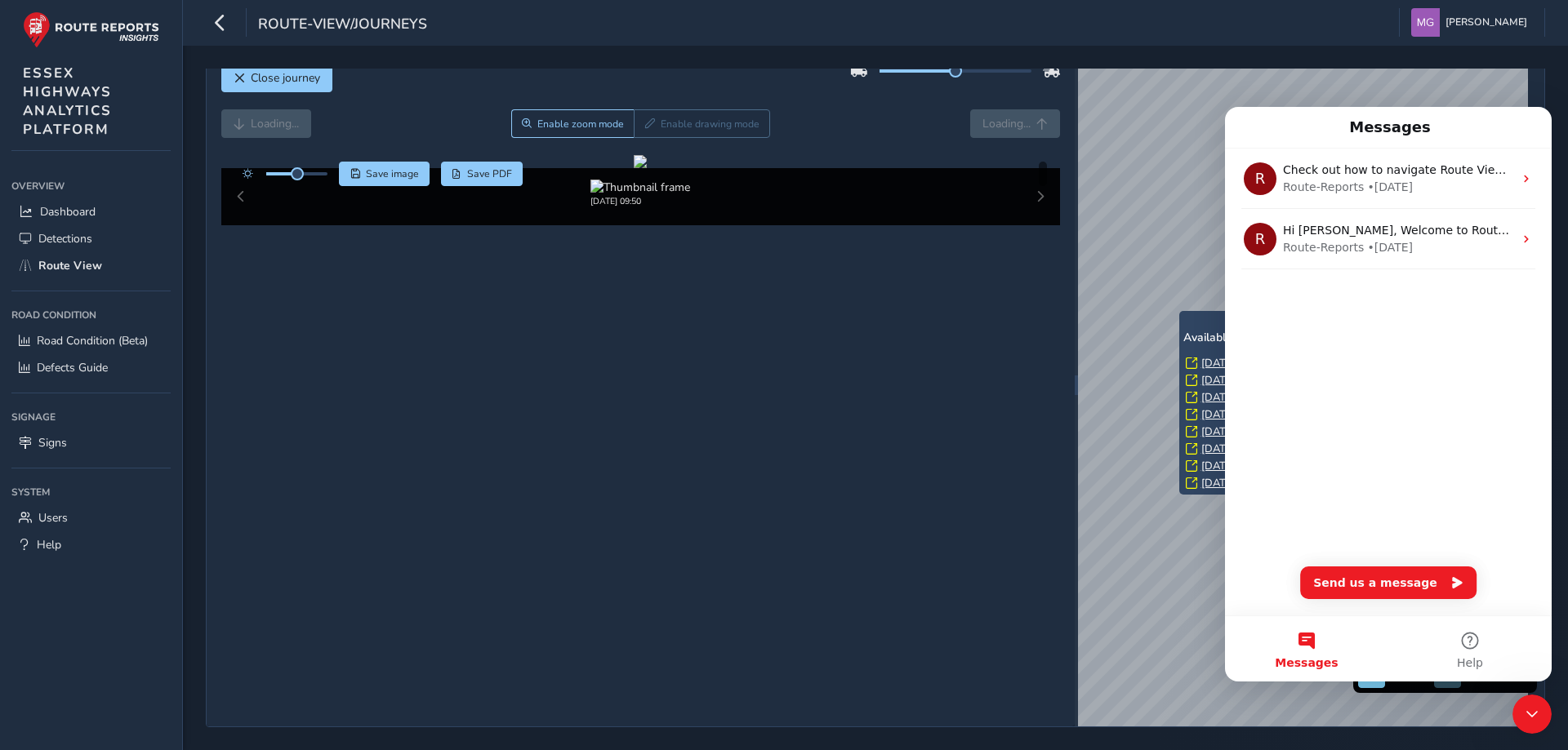
click at [1179, 315] on div "x Available inspection trips: [DATE] 10:13 [DATE] 13:58 [DATE] 10:07 [DATE] 09:…" at bounding box center [1260, 403] width 163 height 184
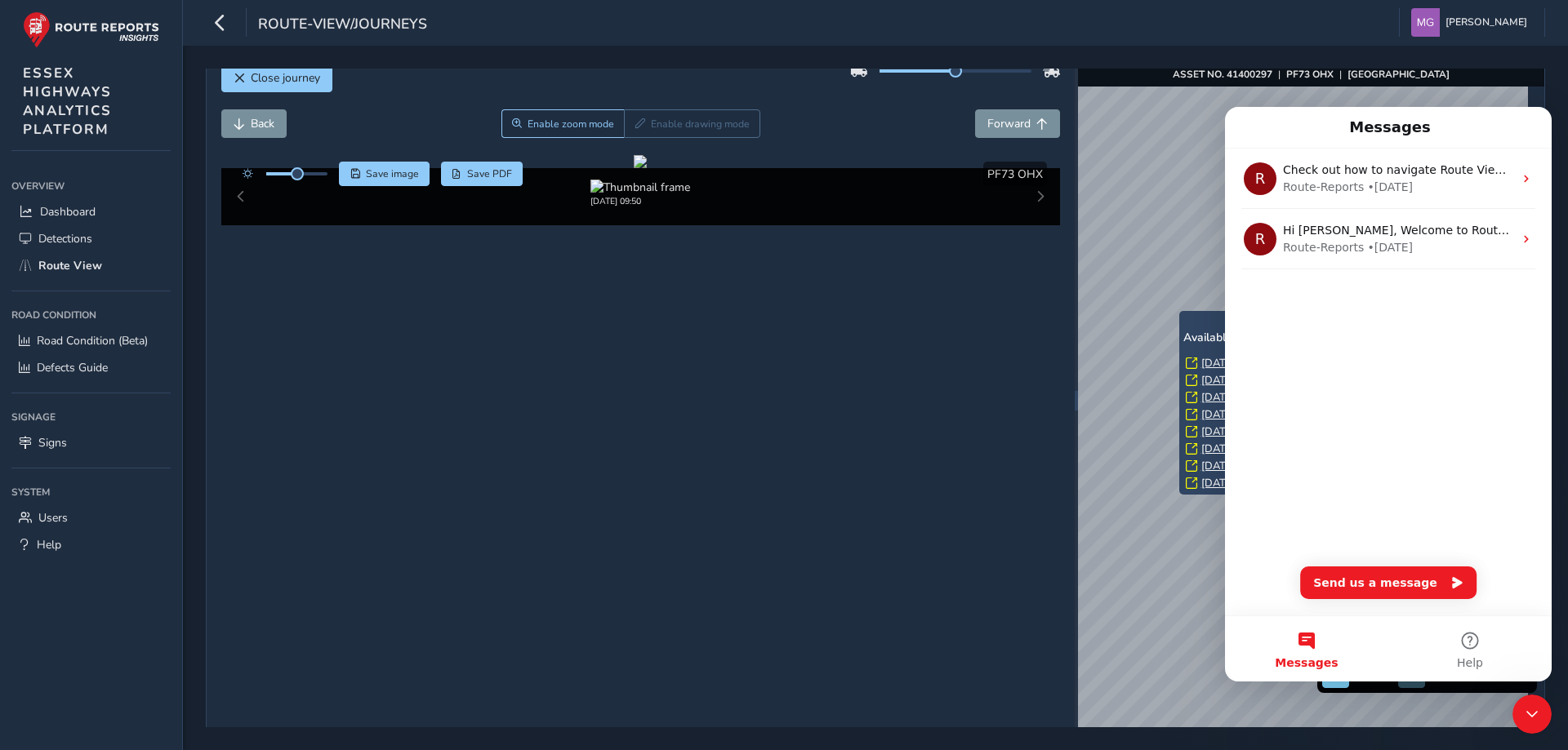
click at [1206, 380] on link "[DATE] 13:58" at bounding box center [1234, 381] width 65 height 15
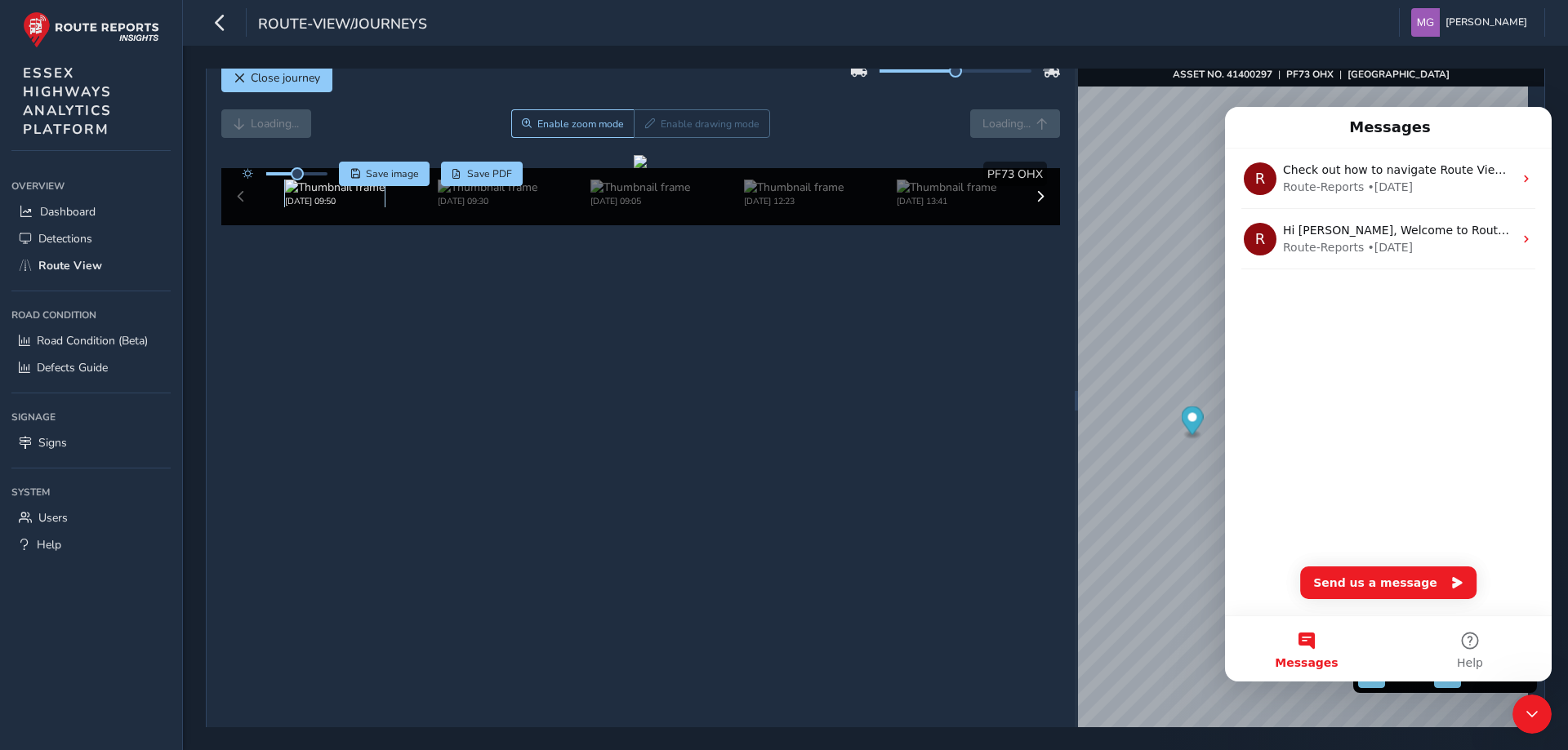
click at [342, 195] on img at bounding box center [334, 188] width 100 height 16
click at [320, 195] on img at bounding box center [334, 188] width 100 height 16
click at [674, 131] on div "Enable zoom mode Enable drawing mode" at bounding box center [640, 124] width 259 height 28
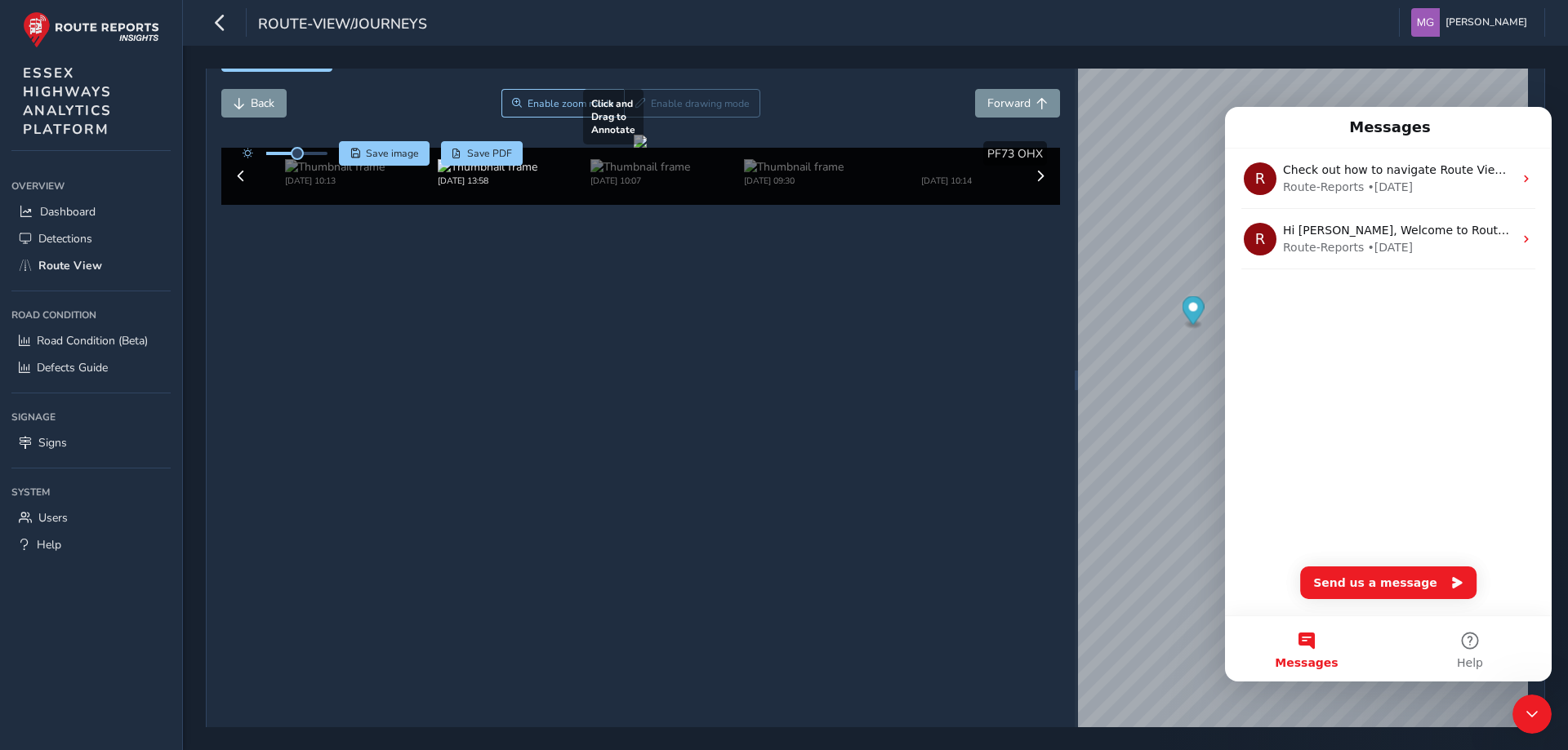
scroll to position [58, 0]
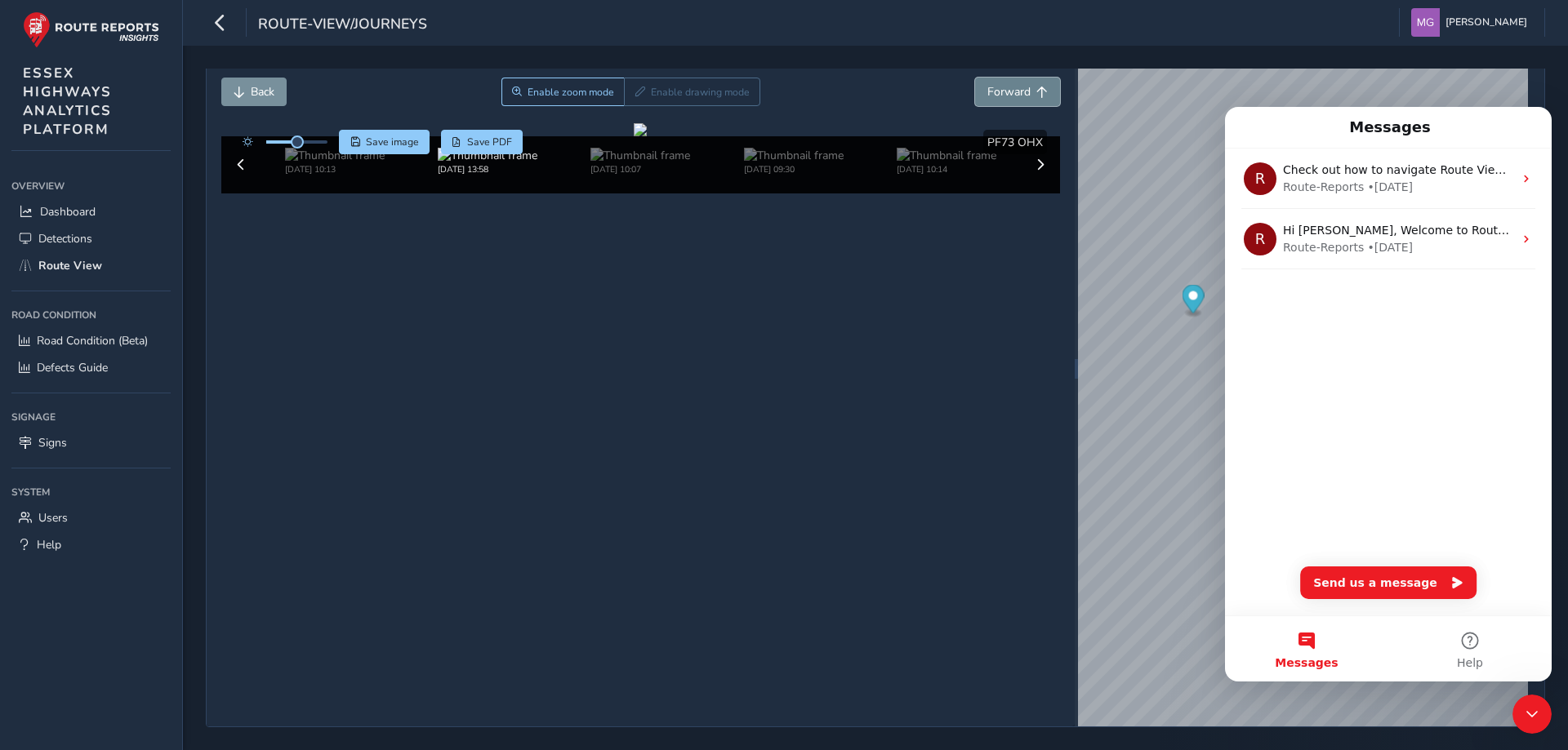
click at [1008, 96] on span "Forward" at bounding box center [1009, 91] width 44 height 16
click at [240, 86] on span "Back" at bounding box center [239, 92] width 12 height 12
click at [239, 87] on span "Back" at bounding box center [239, 92] width 12 height 12
click at [234, 92] on span "Back" at bounding box center [239, 92] width 12 height 12
click at [987, 88] on span "Forward" at bounding box center [1009, 91] width 44 height 16
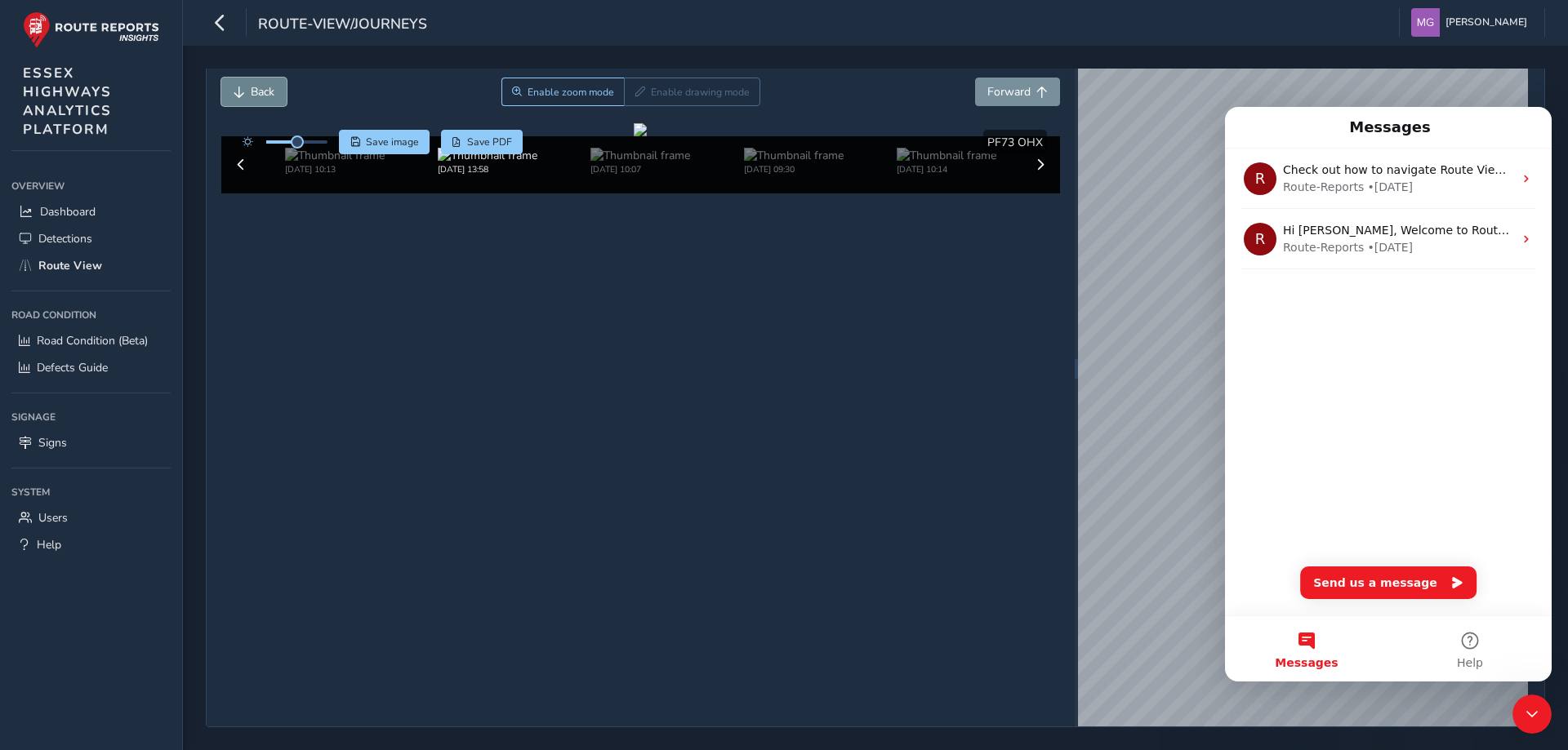
click at [254, 105] on button "Back" at bounding box center [254, 92] width 65 height 28
click at [252, 99] on span "Back" at bounding box center [262, 91] width 23 height 16
